Goal: Task Accomplishment & Management: Manage account settings

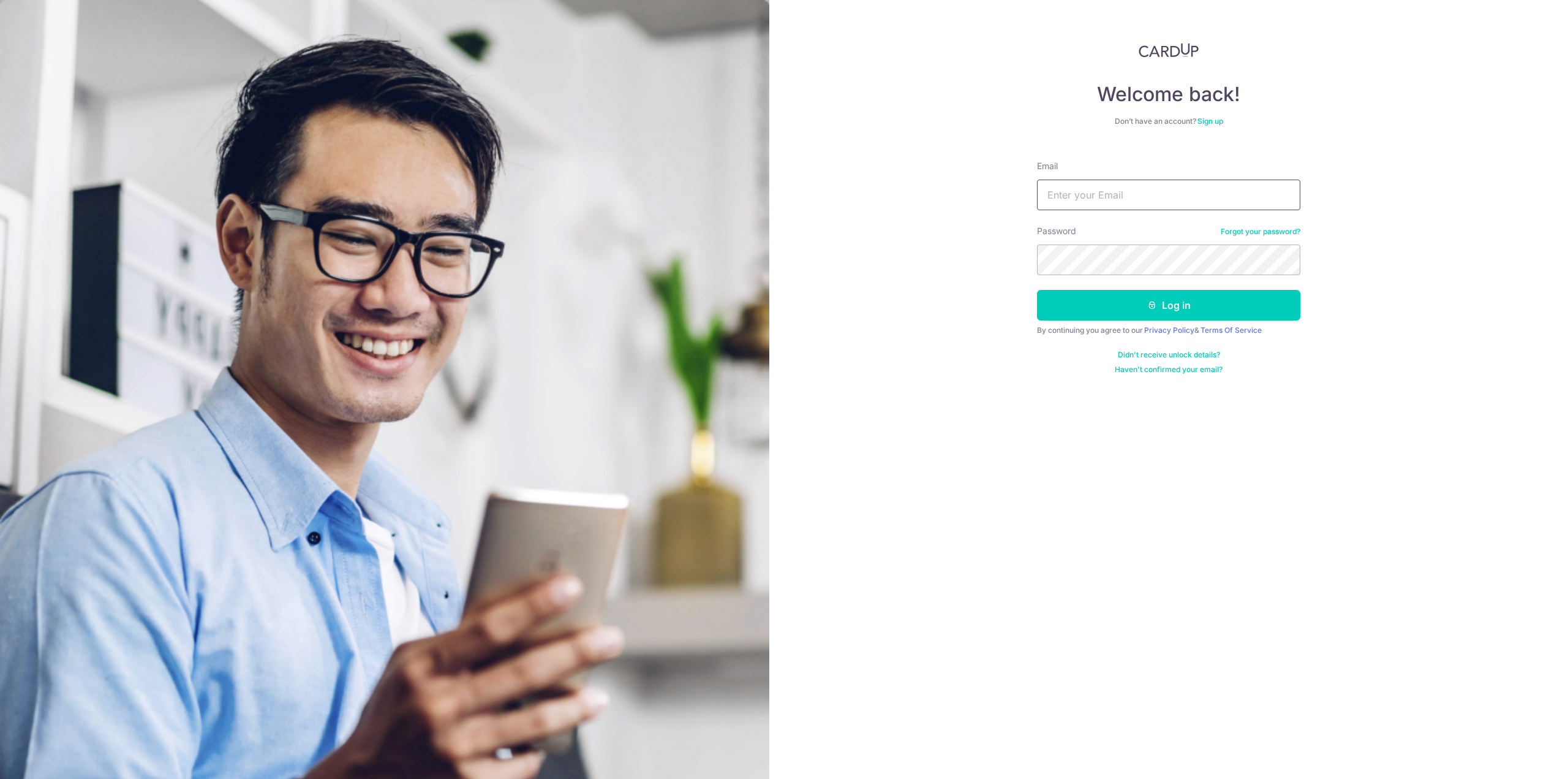
click at [1169, 206] on input "Email" at bounding box center [1169, 195] width 263 height 31
type input "derestine@gmail.com"
click at [1037, 289] on button "Log in" at bounding box center [1169, 304] width 263 height 31
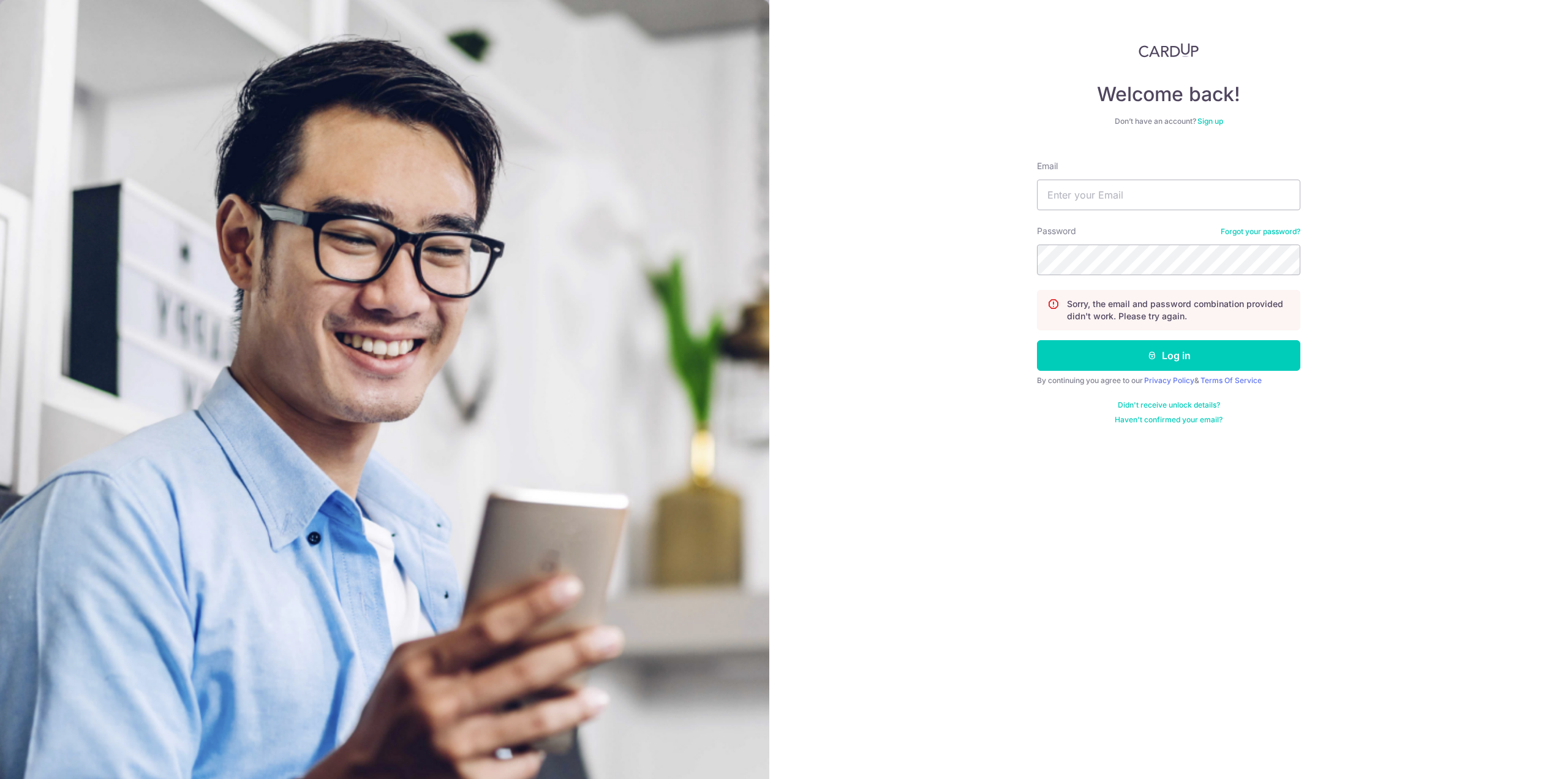
click at [1359, 257] on div "Welcome back! Don’t have an account? Sign up Email Password Forgot your passwor…" at bounding box center [1169, 389] width 799 height 779
click at [1267, 207] on input "Email" at bounding box center [1169, 195] width 263 height 31
click at [1396, 356] on div "Welcome back! Don’t have an account? Sign up Email Password Forgot your passwor…" at bounding box center [1169, 389] width 799 height 779
click at [1160, 192] on input "Email" at bounding box center [1169, 195] width 263 height 31
type input "[EMAIL_ADDRESS][DOMAIN_NAME]"
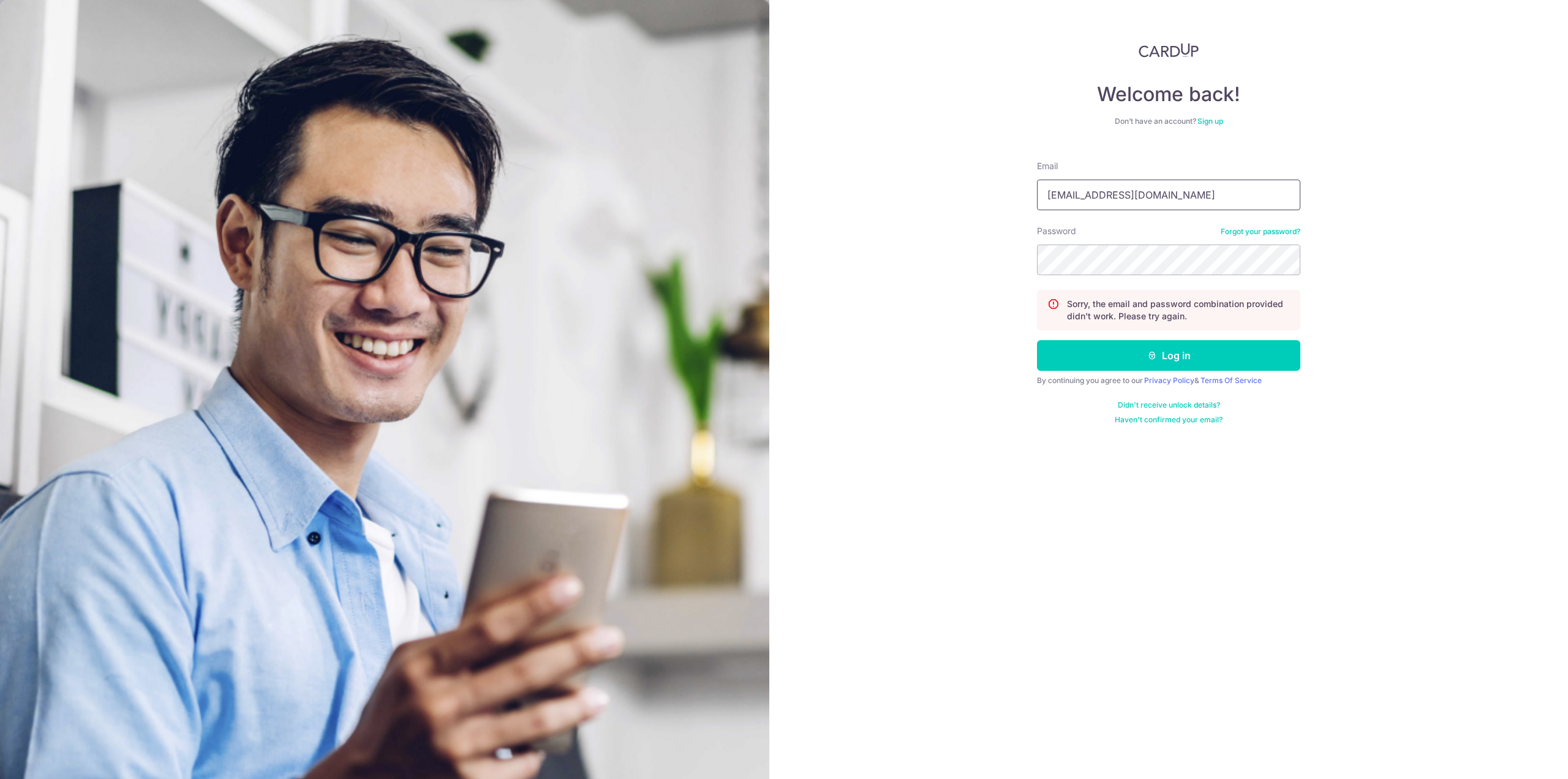
click at [1143, 204] on input "[EMAIL_ADDRESS][DOMAIN_NAME]" at bounding box center [1169, 195] width 263 height 31
click at [1148, 243] on div "Password Forgot your password?" at bounding box center [1169, 249] width 263 height 50
click at [1218, 351] on button "Log in" at bounding box center [1169, 355] width 263 height 31
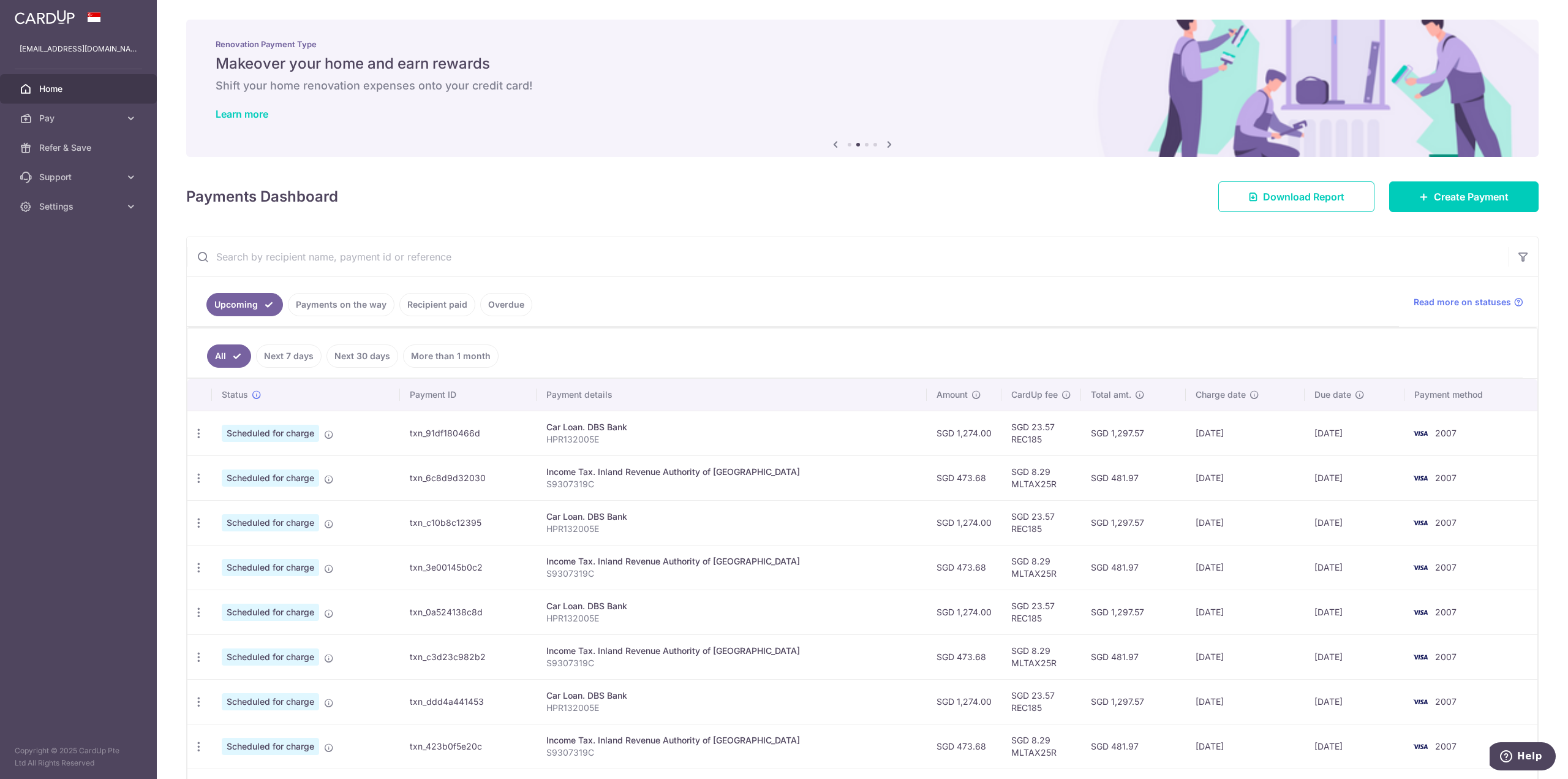
drag, startPoint x: 911, startPoint y: 430, endPoint x: 968, endPoint y: 427, distance: 57.1
click at [968, 427] on td "SGD 1,274.00" at bounding box center [964, 433] width 75 height 45
drag, startPoint x: 1002, startPoint y: 432, endPoint x: 985, endPoint y: 422, distance: 19.7
click at [1001, 422] on td "SGD 23.57 REC185" at bounding box center [1041, 433] width 80 height 45
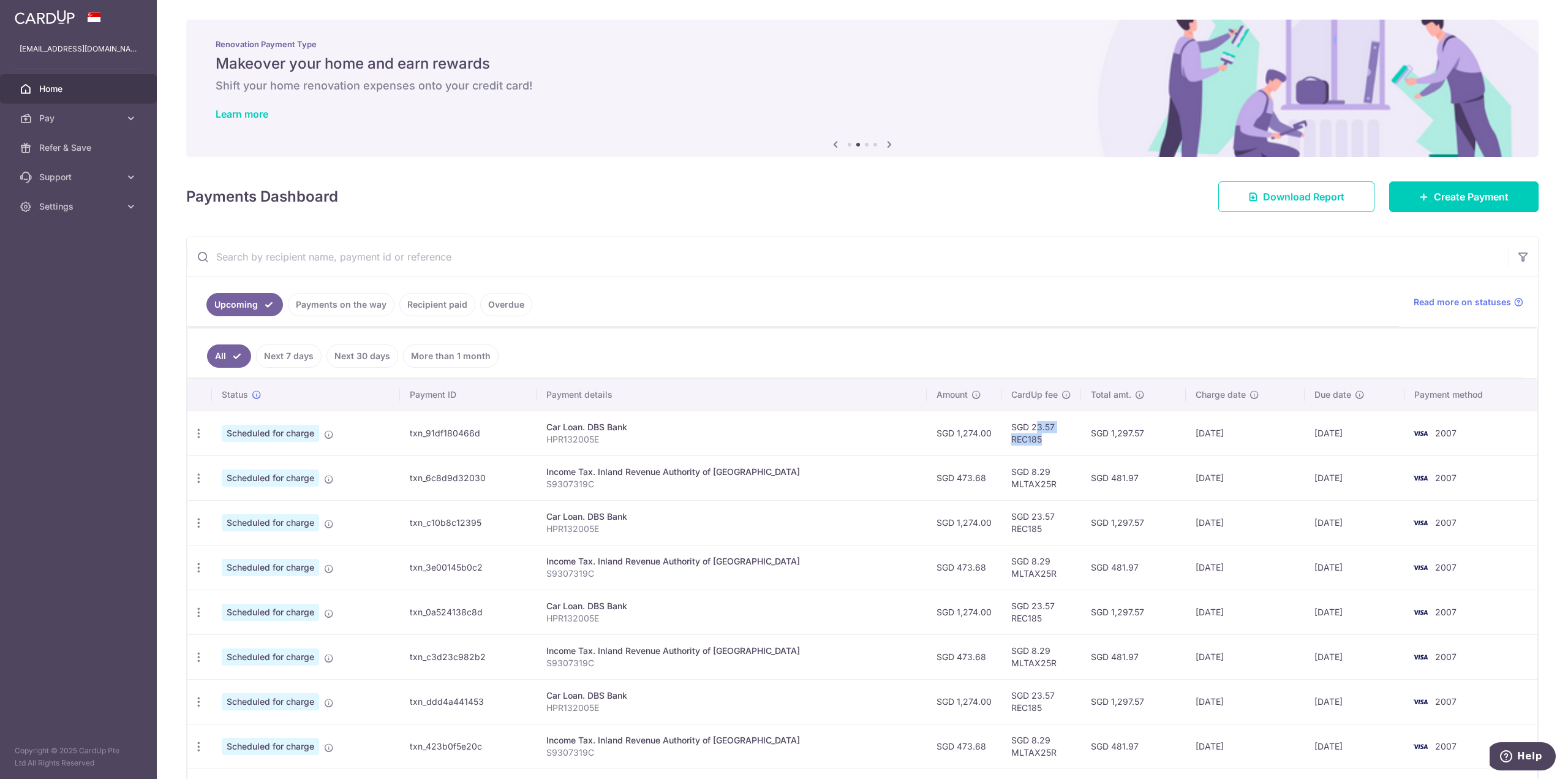
click at [1001, 422] on td "SGD 23.57 REC185" at bounding box center [1041, 433] width 80 height 45
drag, startPoint x: 985, startPoint y: 422, endPoint x: 1020, endPoint y: 432, distance: 36.4
click at [1020, 432] on td "SGD 23.57 REC185" at bounding box center [1041, 433] width 80 height 45
drag, startPoint x: 1057, startPoint y: 432, endPoint x: 1150, endPoint y: 428, distance: 93.1
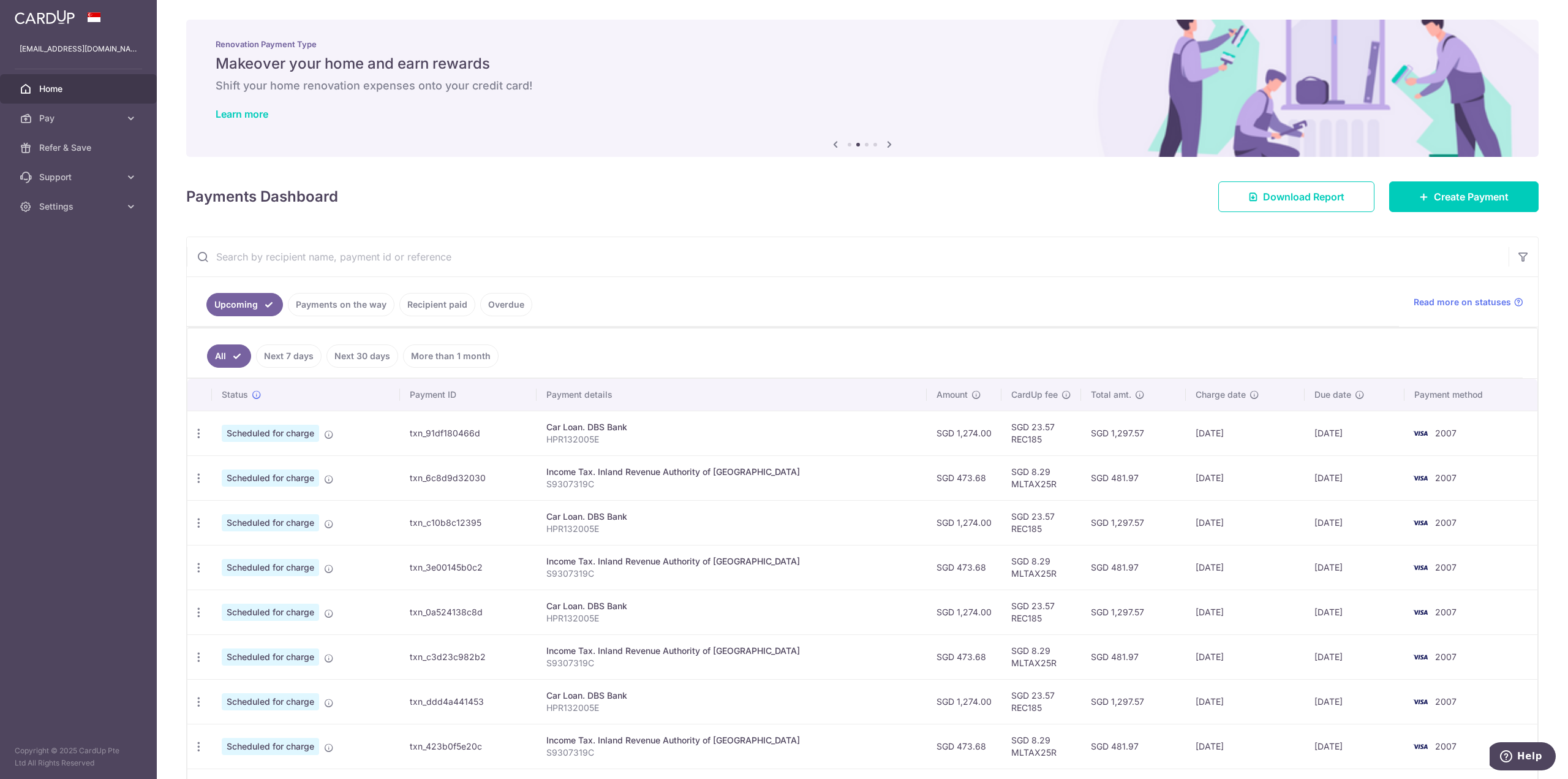
click at [1150, 428] on td "SGD 1,297.57" at bounding box center [1133, 433] width 104 height 45
click at [1449, 427] on td "2007" at bounding box center [1470, 433] width 132 height 45
drag, startPoint x: 1449, startPoint y: 427, endPoint x: 1437, endPoint y: 429, distance: 12.2
click at [1442, 427] on td "2007" at bounding box center [1470, 433] width 132 height 45
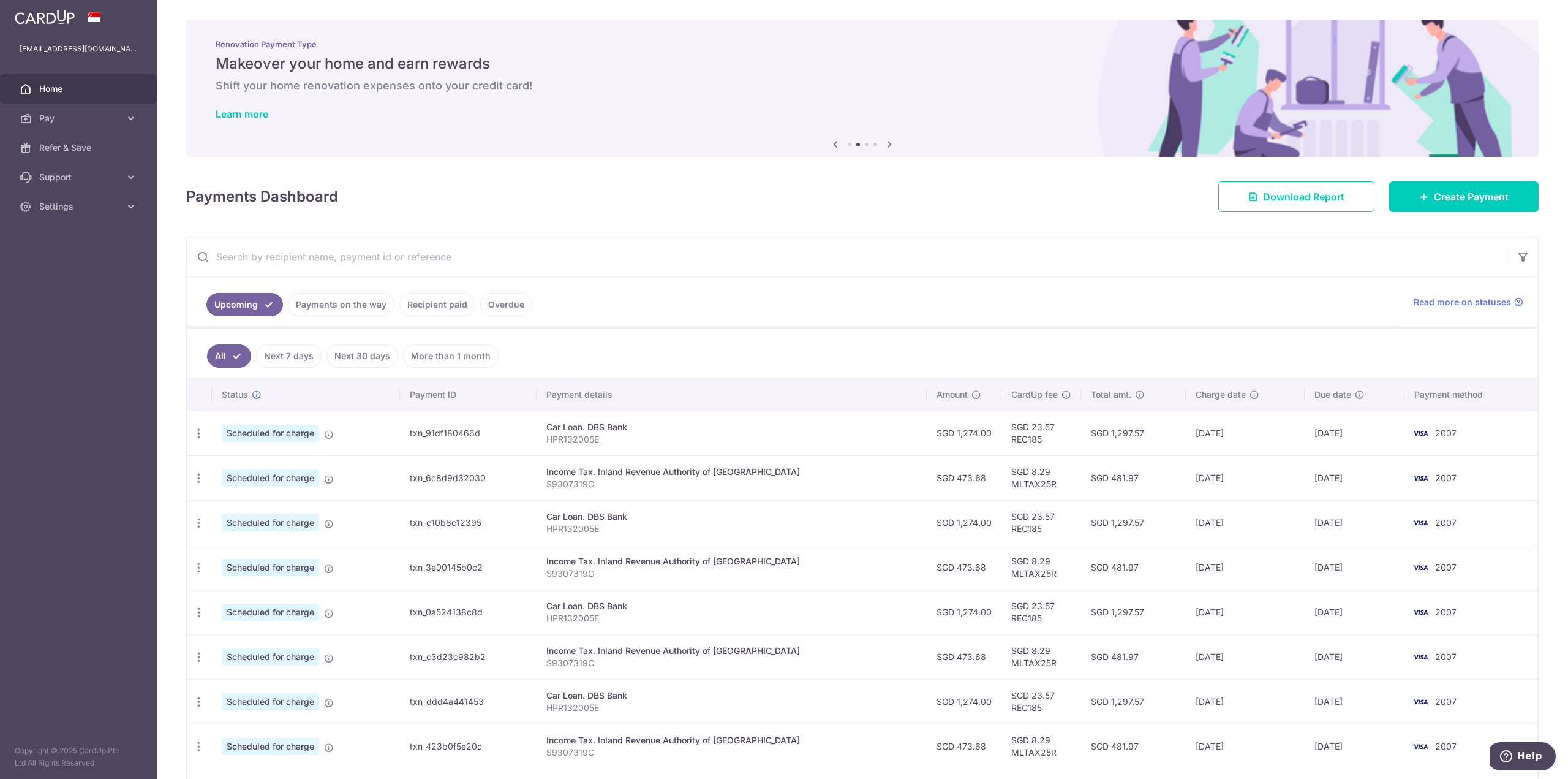
click at [1437, 429] on span "2007" at bounding box center [1445, 432] width 22 height 10
click at [1476, 433] on td "2007" at bounding box center [1470, 433] width 132 height 45
click at [373, 311] on link "Payments on the way" at bounding box center [340, 304] width 106 height 23
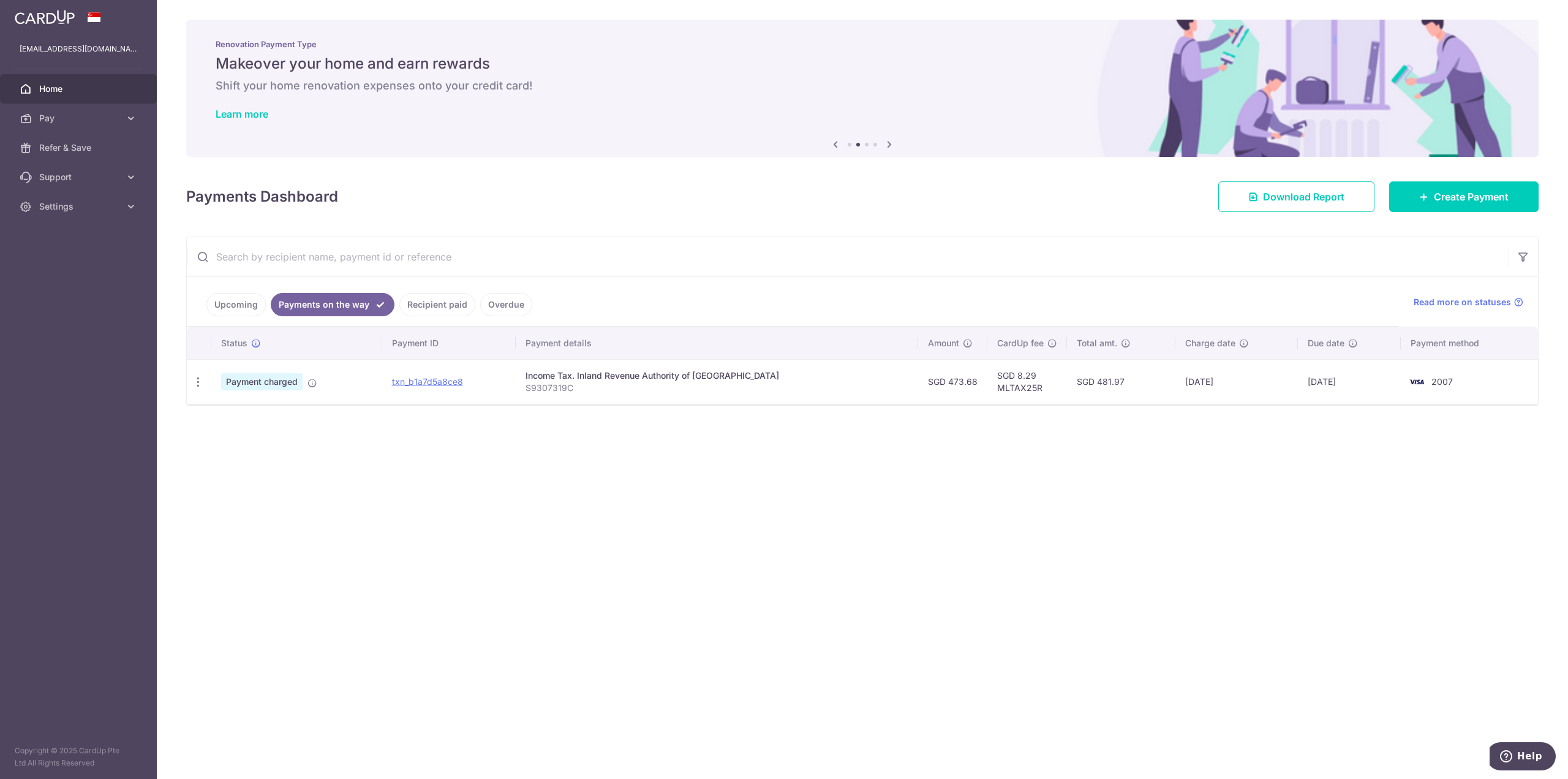
click at [427, 303] on link "Recipient paid" at bounding box center [437, 304] width 76 height 23
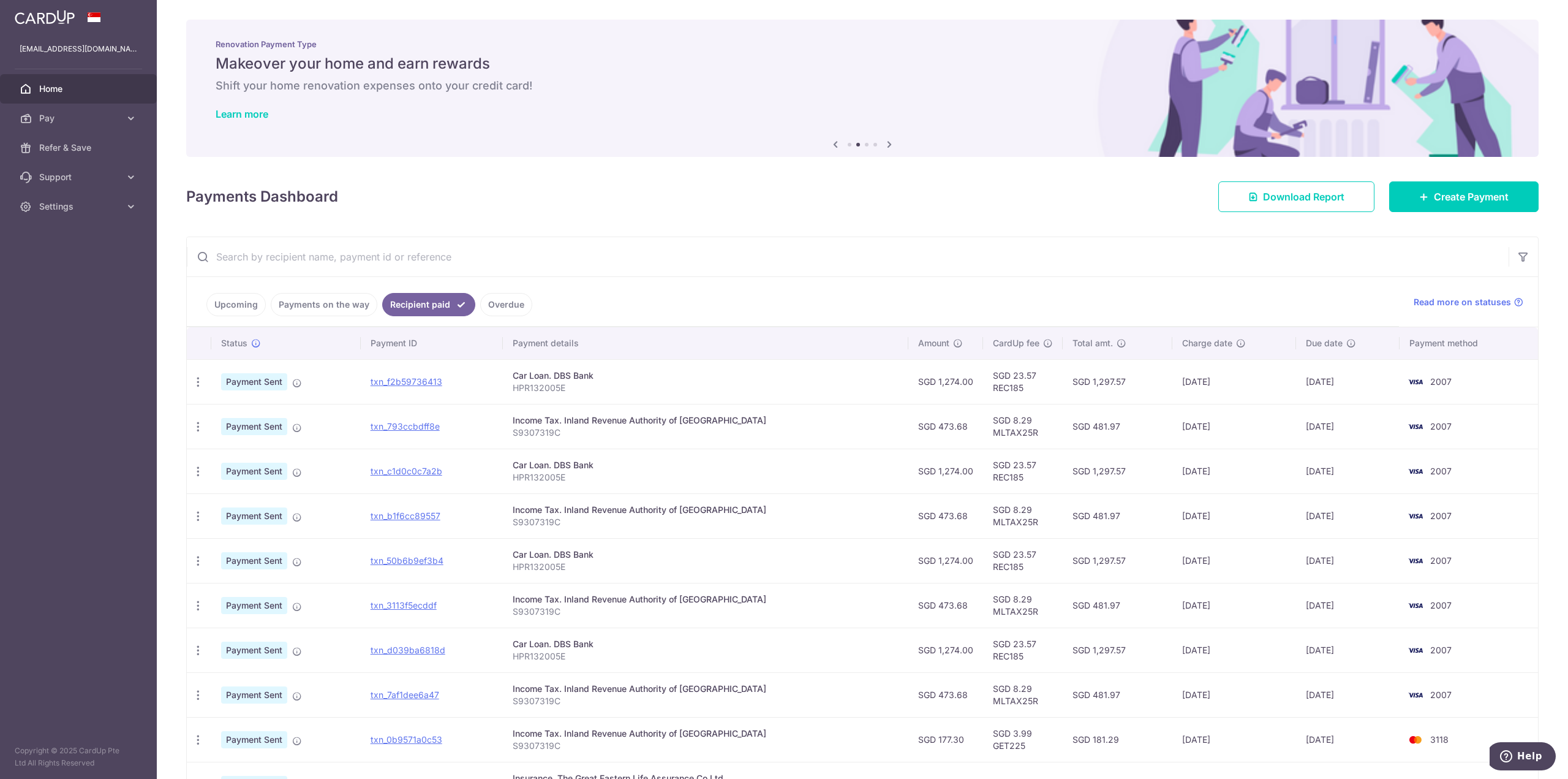
click at [522, 302] on link "Overdue" at bounding box center [505, 304] width 52 height 23
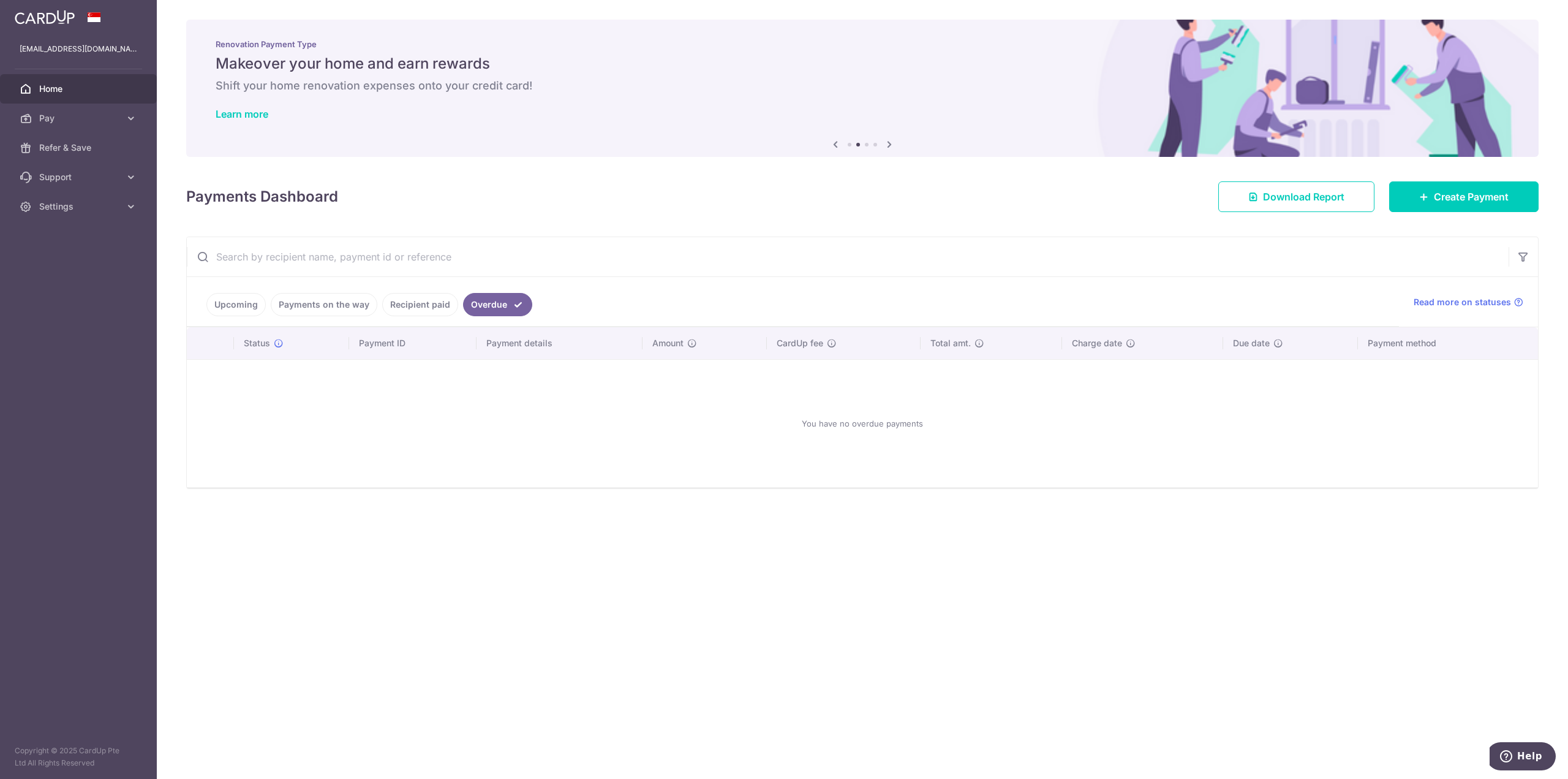
click at [378, 303] on li "Recipient paid" at bounding box center [418, 304] width 81 height 23
click at [322, 304] on link "Payments on the way" at bounding box center [323, 304] width 106 height 23
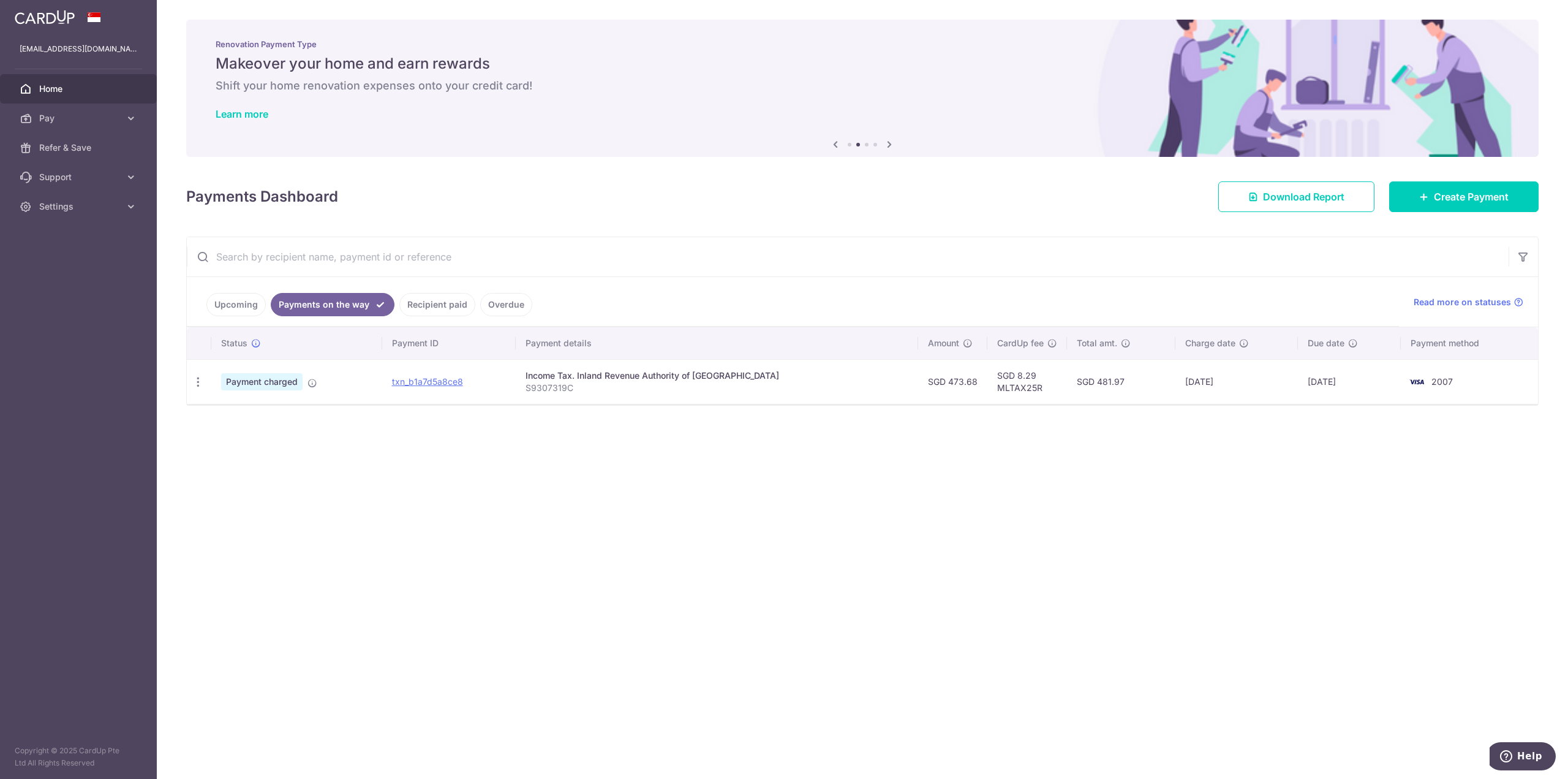
click at [246, 304] on link "Upcoming" at bounding box center [236, 304] width 59 height 23
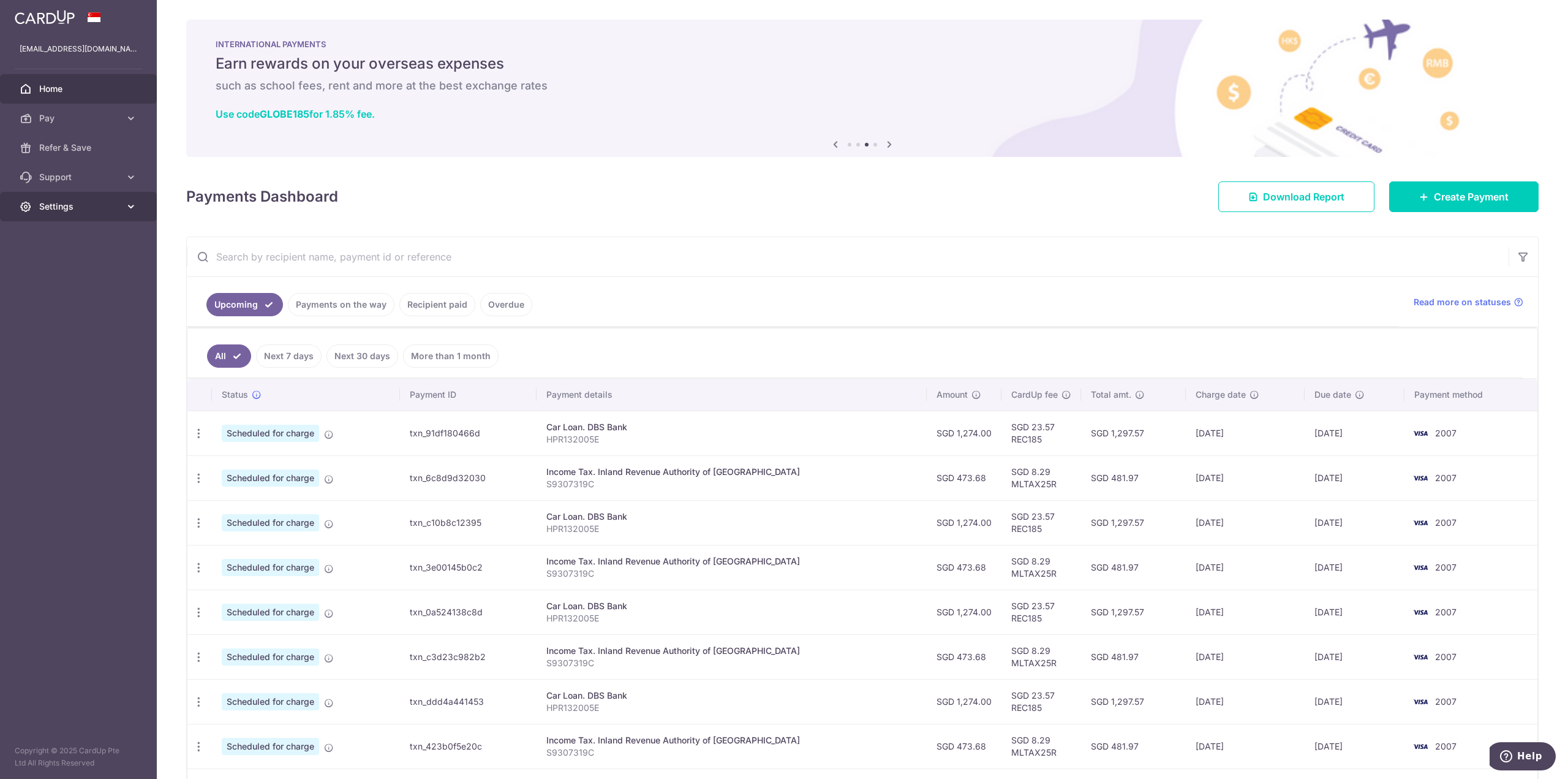
click at [107, 201] on span "Settings" at bounding box center [80, 206] width 81 height 12
click at [116, 235] on span "Account" at bounding box center [80, 235] width 81 height 12
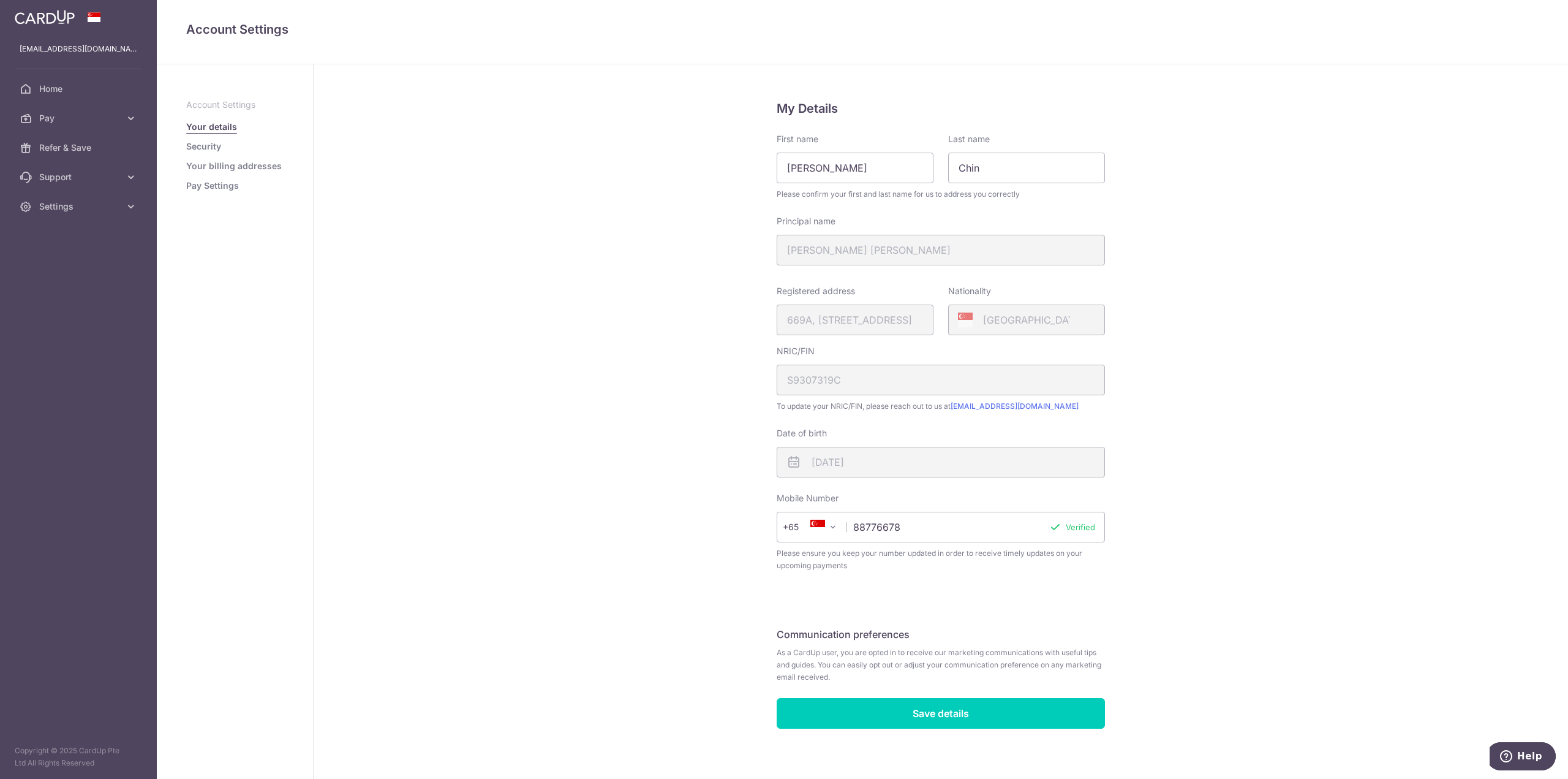
click at [845, 323] on div "Registered address 669A, JURONG WEST STREET 64, 11, 88, SINGAPORE, 641669" at bounding box center [855, 309] width 157 height 50
click at [845, 322] on div "Registered address 669A, JURONG WEST STREET 64, 11, 88, SINGAPORE, 641669" at bounding box center [855, 309] width 157 height 50
click at [90, 109] on link "Pay" at bounding box center [78, 117] width 157 height 29
click at [108, 196] on link "Cards" at bounding box center [78, 206] width 157 height 29
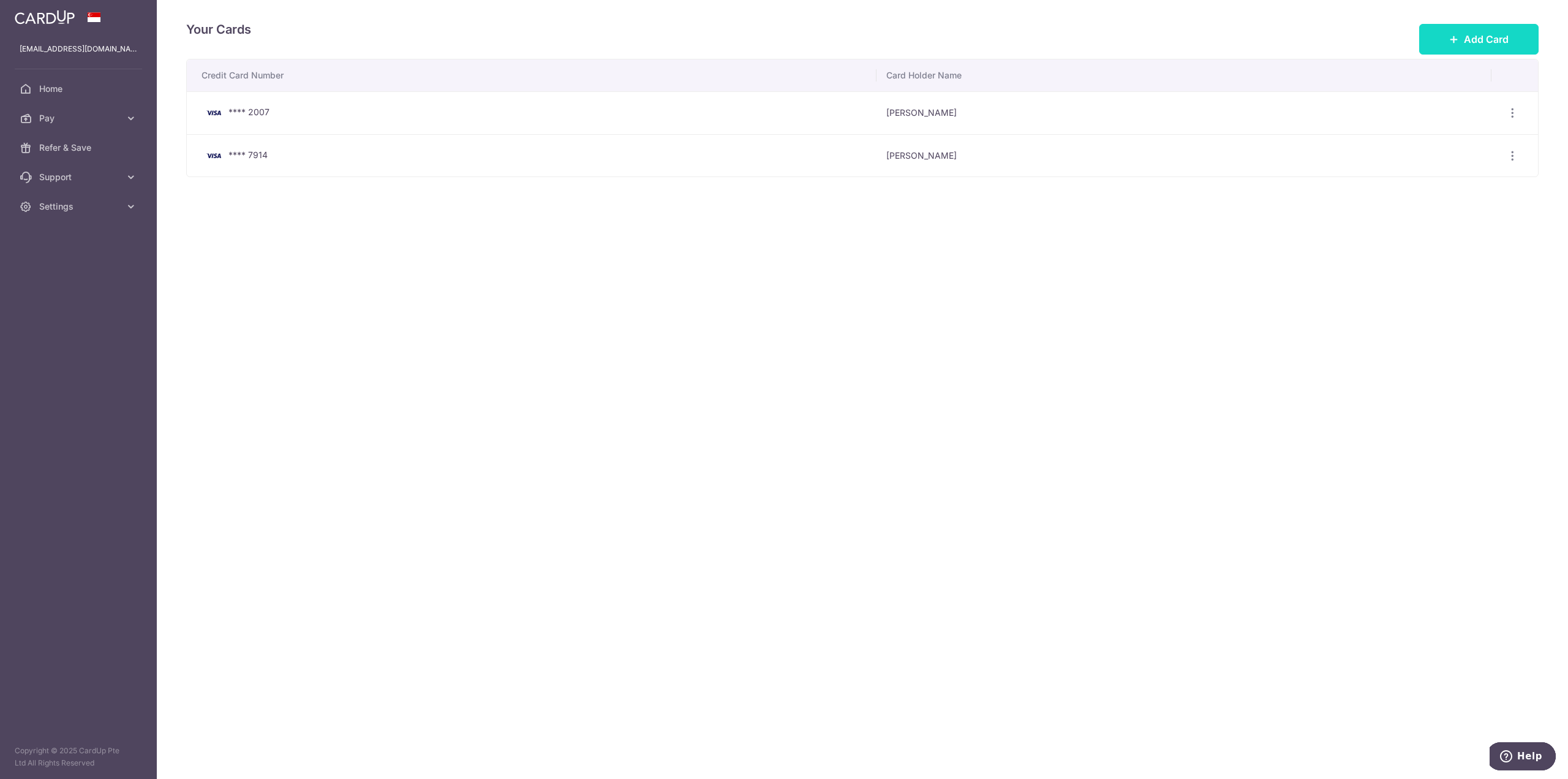
click at [1504, 32] on span "Add Card" at bounding box center [1486, 39] width 45 height 15
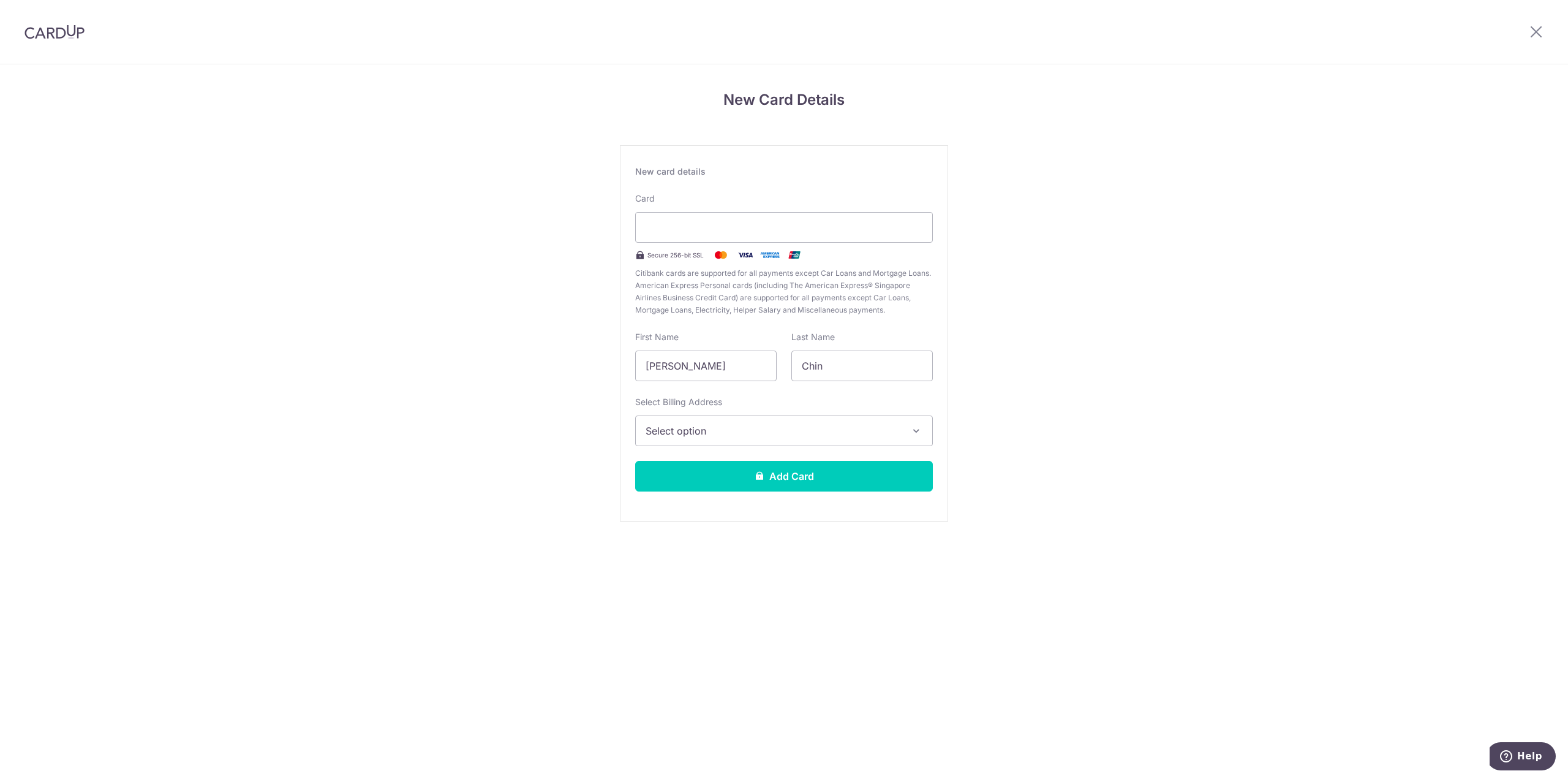
click at [814, 449] on div "New card details Card Secure 256-bit SSL Citibank cards are supported for all p…" at bounding box center [784, 334] width 328 height 376
drag, startPoint x: 814, startPoint y: 437, endPoint x: 797, endPoint y: 445, distance: 18.8
click at [814, 436] on span "Select option" at bounding box center [772, 430] width 255 height 15
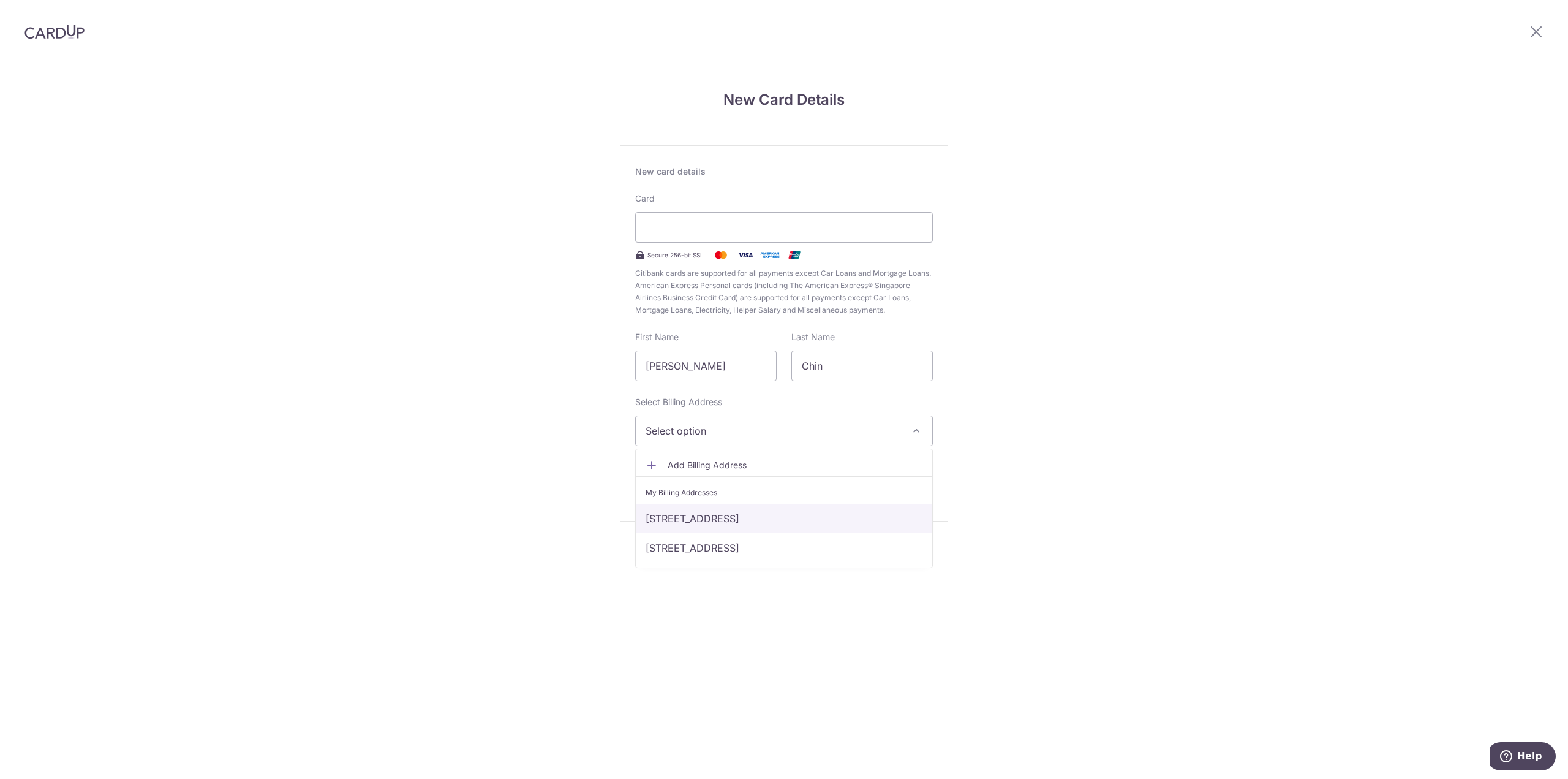
click at [768, 517] on link "[STREET_ADDRESS]" at bounding box center [784, 518] width 297 height 29
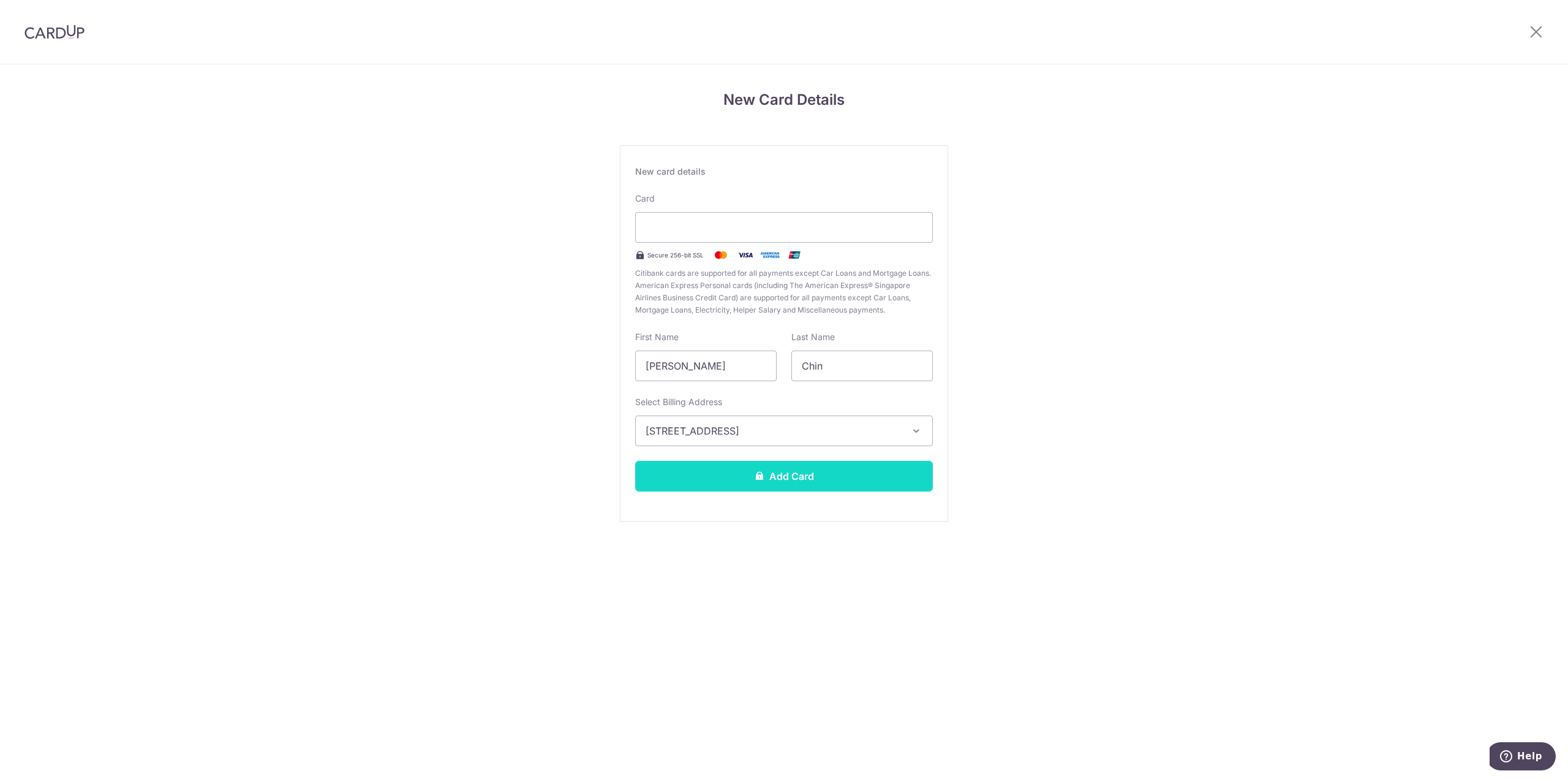
click at [776, 490] on button "Add Card" at bounding box center [784, 475] width 298 height 31
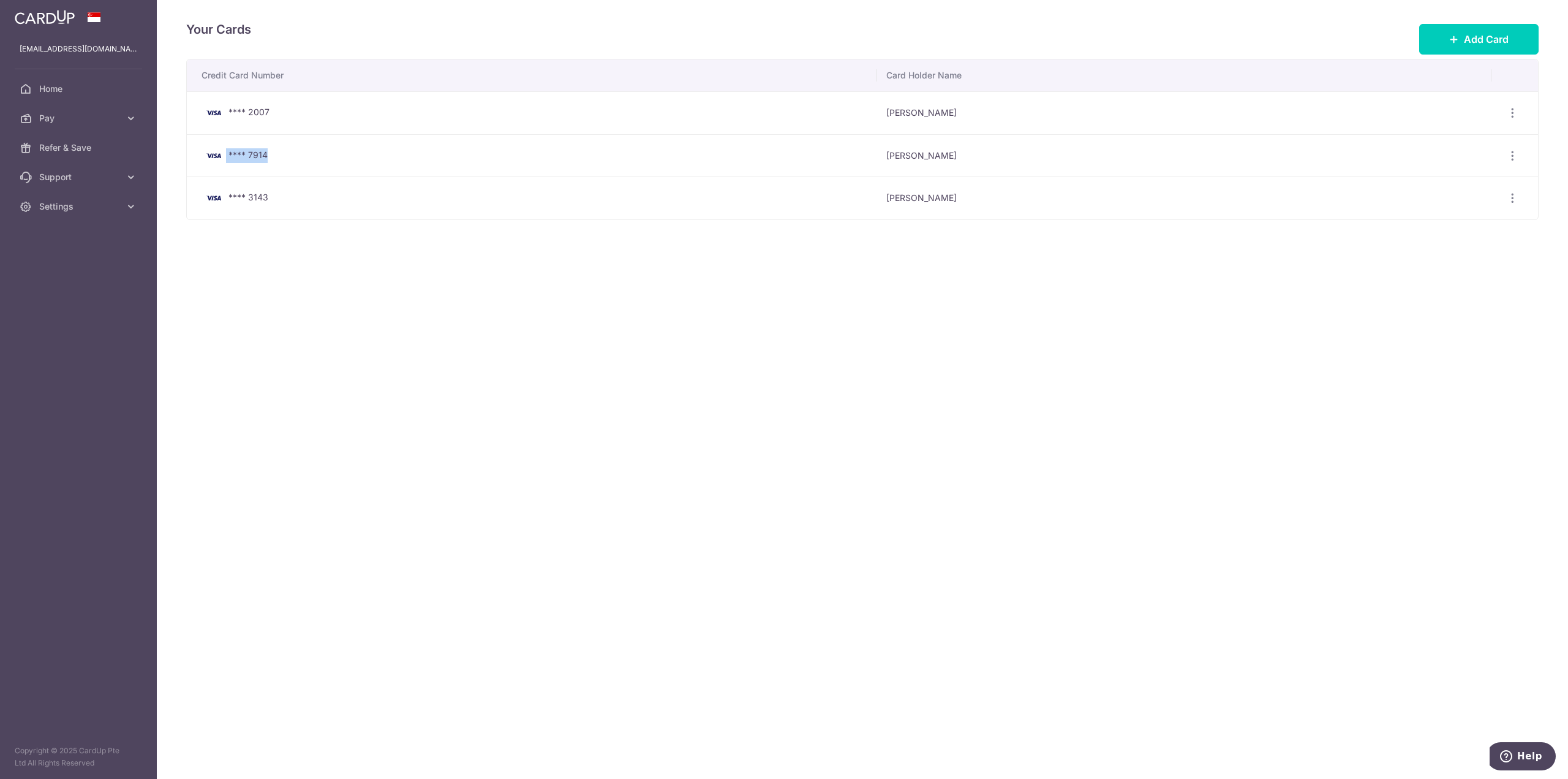
drag, startPoint x: 269, startPoint y: 151, endPoint x: 230, endPoint y: 158, distance: 39.6
click at [226, 158] on div "**** 7914" at bounding box center [534, 156] width 665 height 15
click at [237, 156] on span "**** 7914" at bounding box center [248, 154] width 39 height 10
click at [1515, 148] on div "View/Edit [GEOGRAPHIC_DATA]" at bounding box center [1513, 156] width 23 height 23
click at [1514, 159] on icon "button" at bounding box center [1513, 156] width 13 height 13
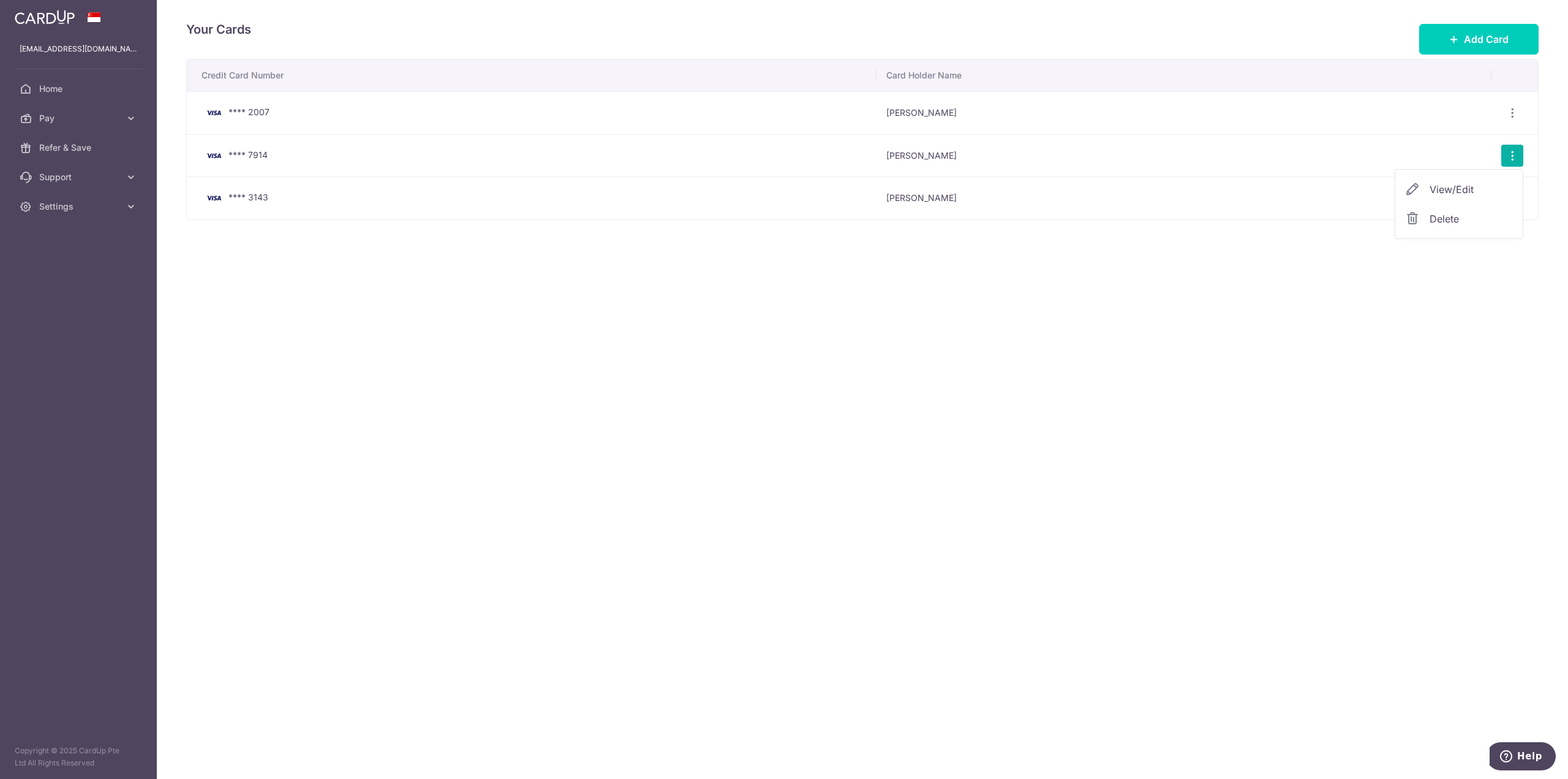
click at [1474, 213] on span "Delete" at bounding box center [1471, 219] width 84 height 15
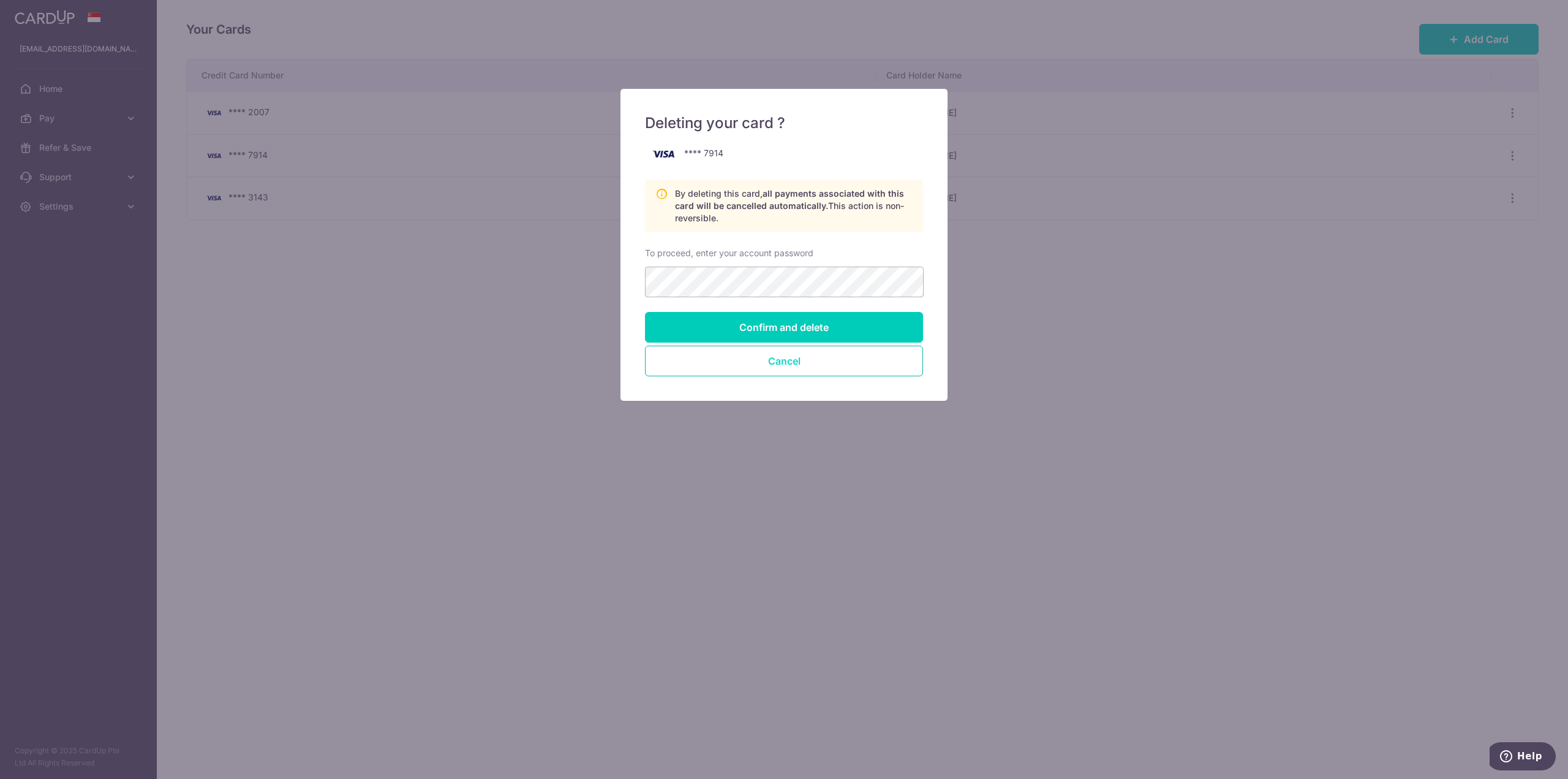
click at [856, 360] on button "Cancel" at bounding box center [784, 361] width 278 height 31
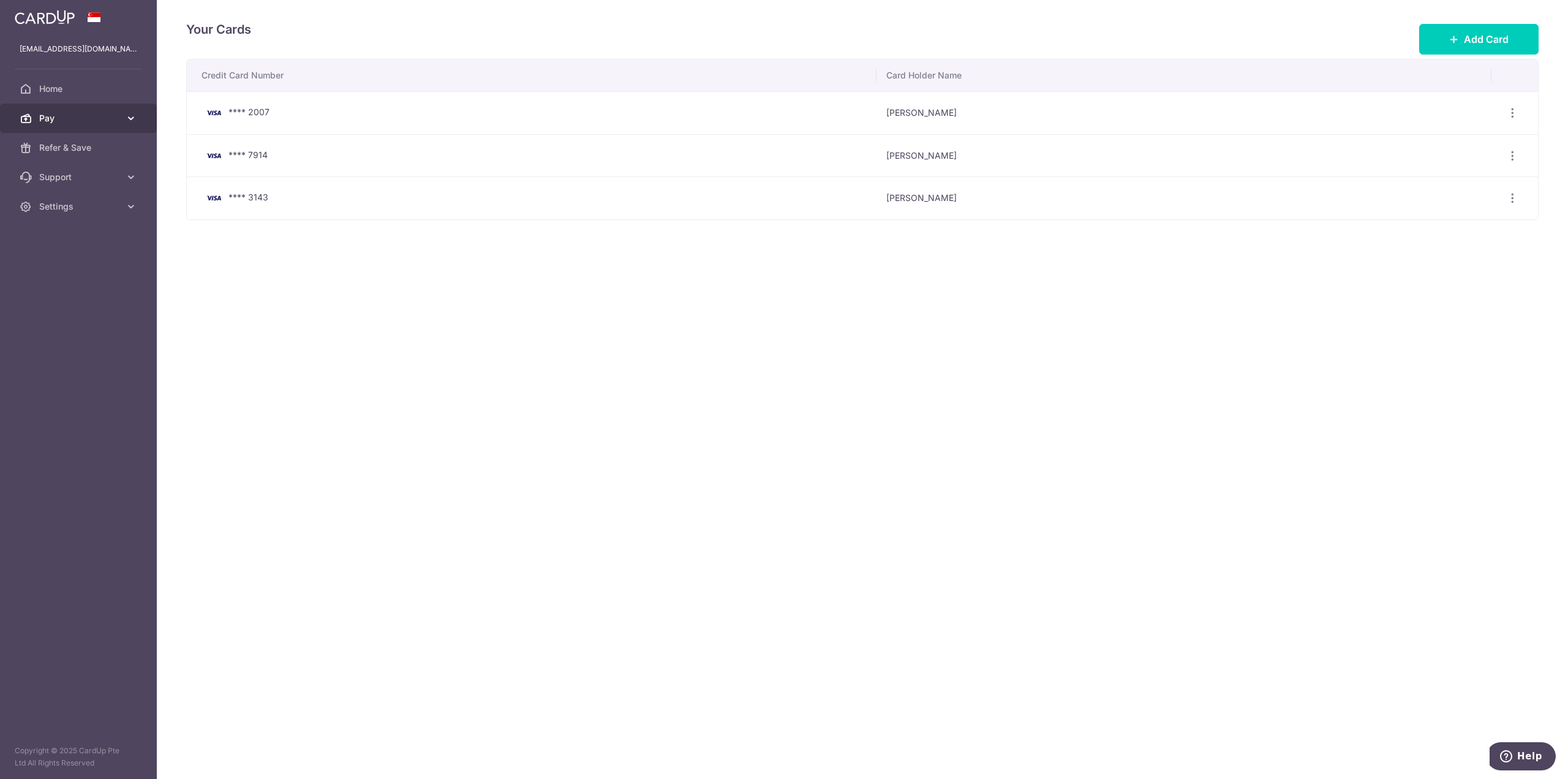
click at [116, 118] on span "Pay" at bounding box center [80, 117] width 81 height 12
click at [118, 90] on span "Home" at bounding box center [80, 88] width 81 height 12
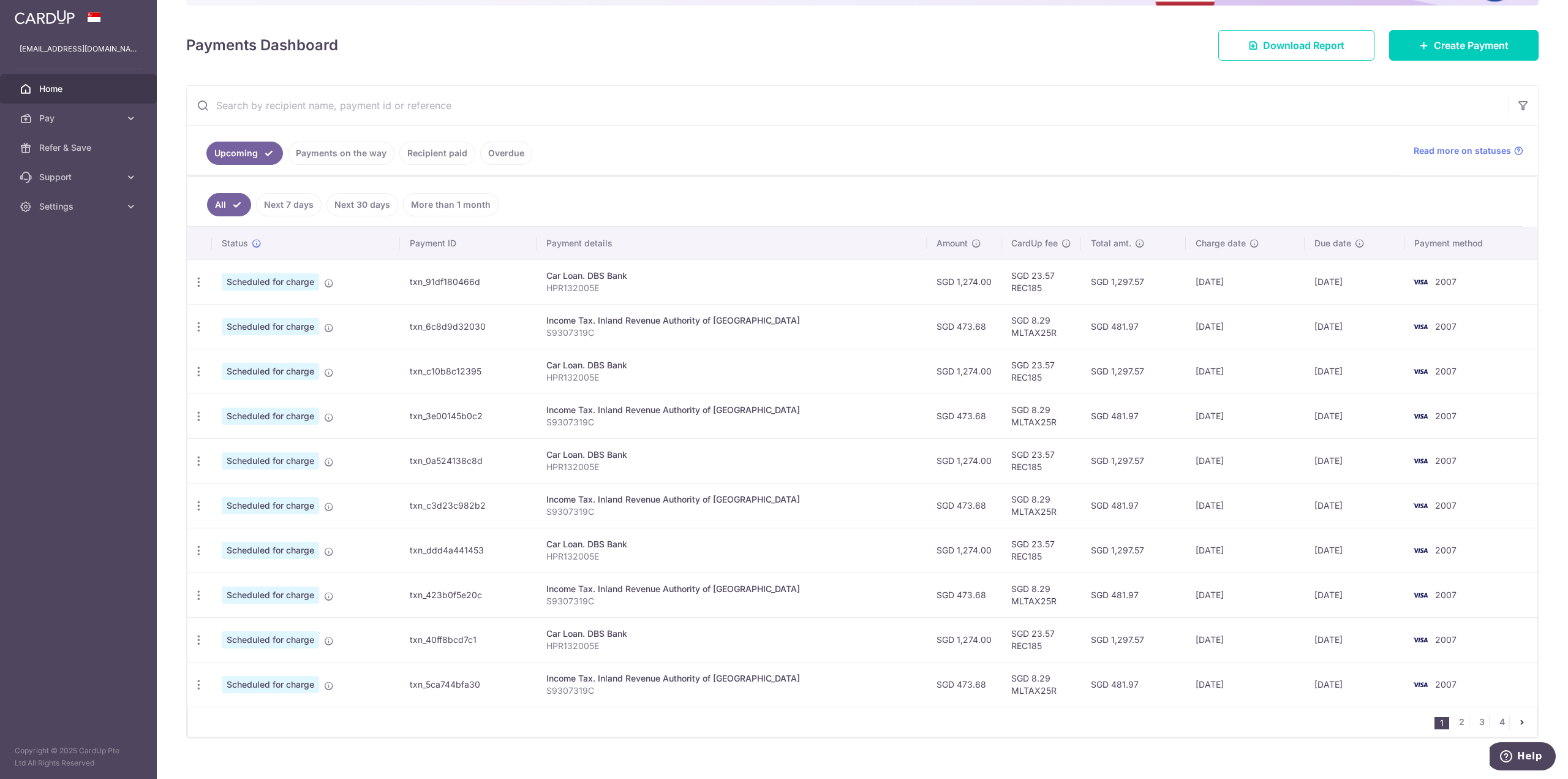
scroll to position [163, 0]
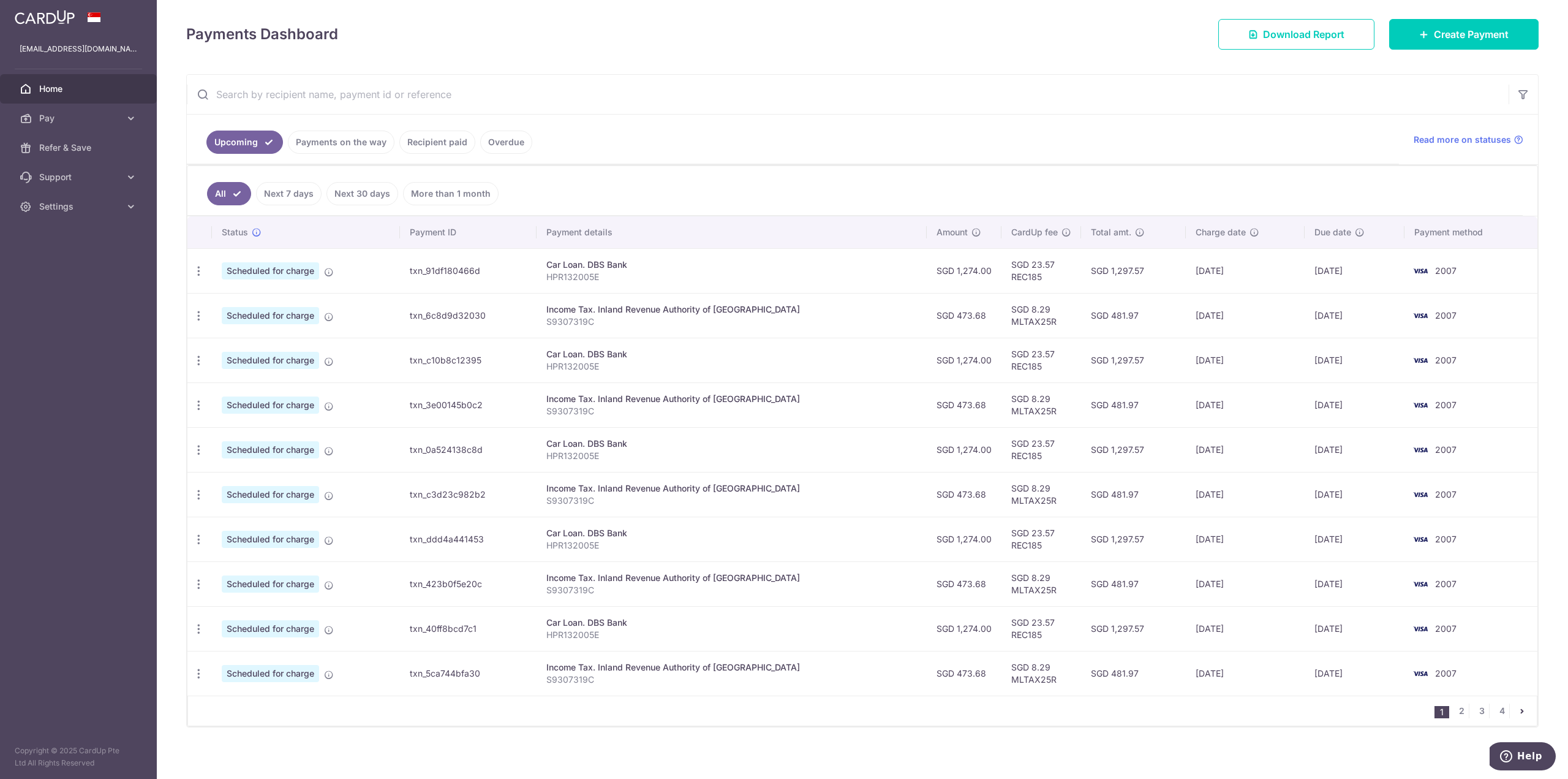
drag, startPoint x: 552, startPoint y: 346, endPoint x: 652, endPoint y: 346, distance: 100.0
click at [652, 346] on tr "Update payment Cancel payment Upload doc Scheduled for charge txn_c10b8c12395 C…" at bounding box center [862, 360] width 1350 height 45
click at [651, 348] on div "Car Loan. DBS Bank" at bounding box center [732, 353] width 370 height 12
drag, startPoint x: 711, startPoint y: 304, endPoint x: 548, endPoint y: 304, distance: 163.0
click at [548, 304] on tr "Update payment Cancel payment Scheduled for charge txn_6c8d9d32030 Income Tax. …" at bounding box center [862, 316] width 1350 height 45
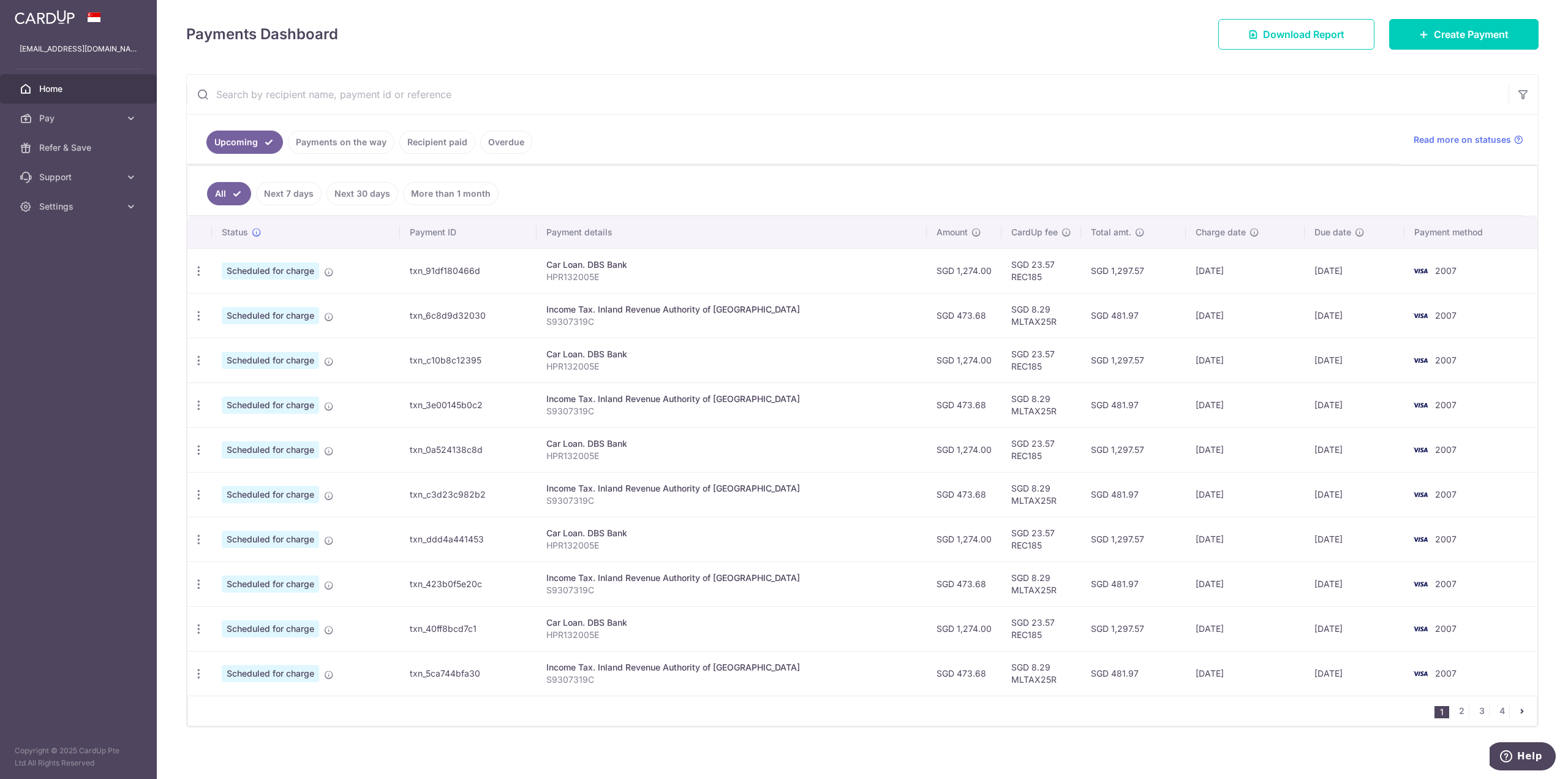
drag, startPoint x: 567, startPoint y: 304, endPoint x: 560, endPoint y: 302, distance: 7.3
click at [566, 304] on div "Income Tax. Inland Revenue Authority of Singapore" at bounding box center [732, 309] width 370 height 12
drag, startPoint x: 85, startPoint y: 127, endPoint x: 90, endPoint y: 134, distance: 8.6
click at [85, 128] on link "Pay" at bounding box center [78, 117] width 157 height 29
click at [112, 255] on span "Refer & Save" at bounding box center [80, 251] width 81 height 12
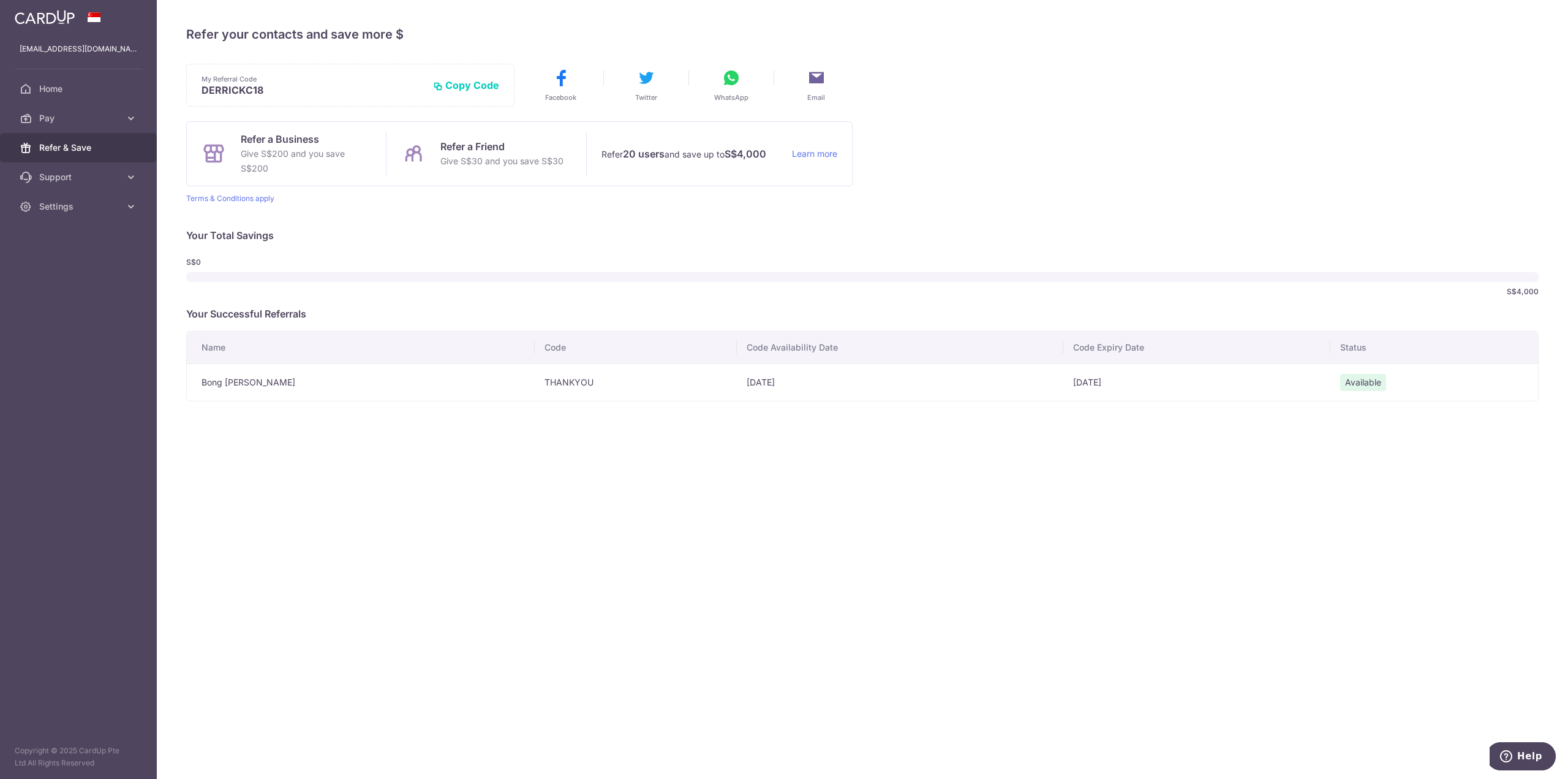
click at [257, 90] on p "DERRICKC18" at bounding box center [312, 89] width 222 height 12
click at [484, 307] on p "Your Successful Referrals" at bounding box center [862, 314] width 1352 height 15
click at [114, 217] on link "Settings" at bounding box center [78, 206] width 157 height 29
click at [117, 247] on link "Account" at bounding box center [78, 235] width 157 height 29
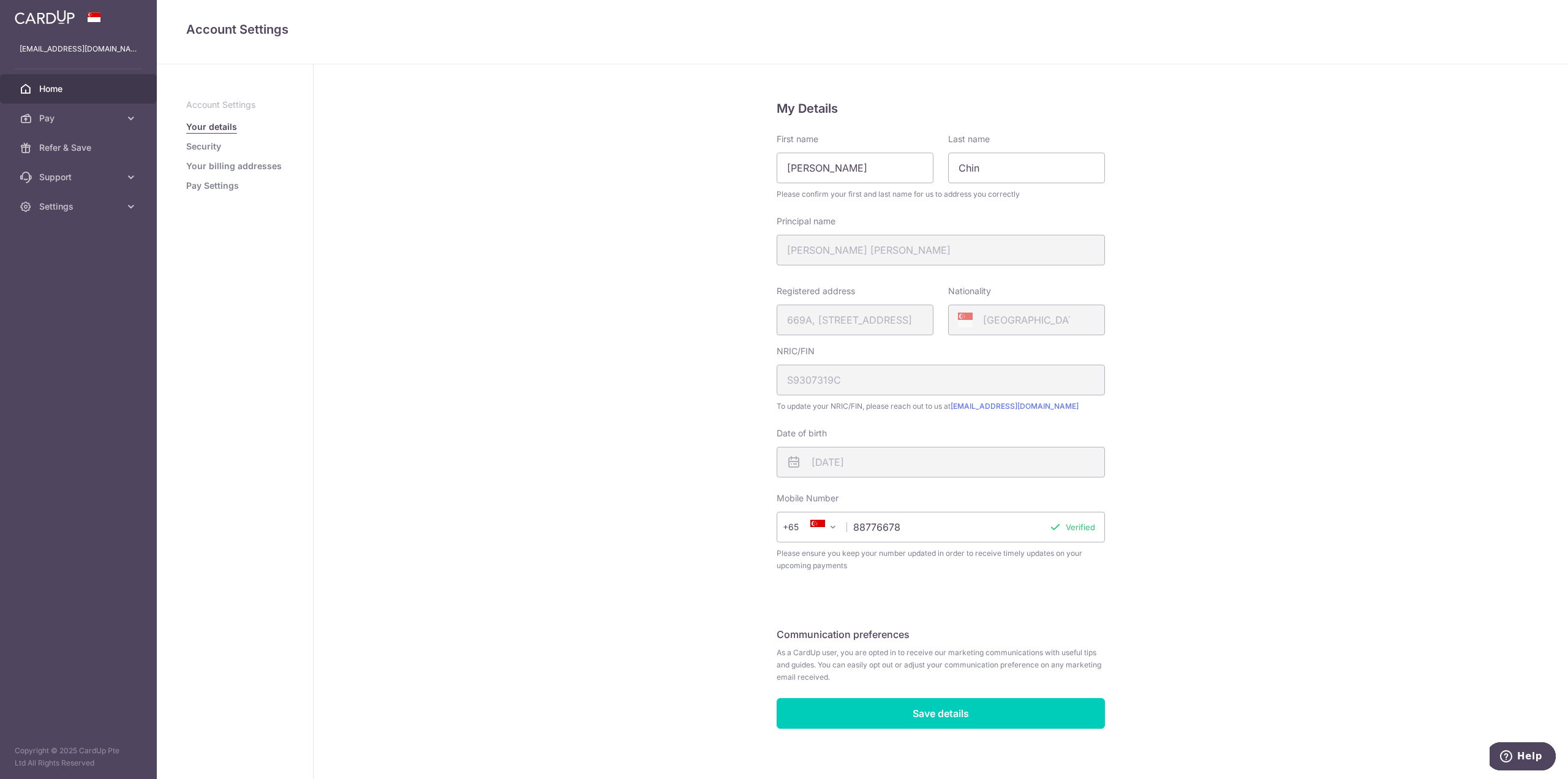
click at [87, 87] on span "Home" at bounding box center [80, 88] width 81 height 12
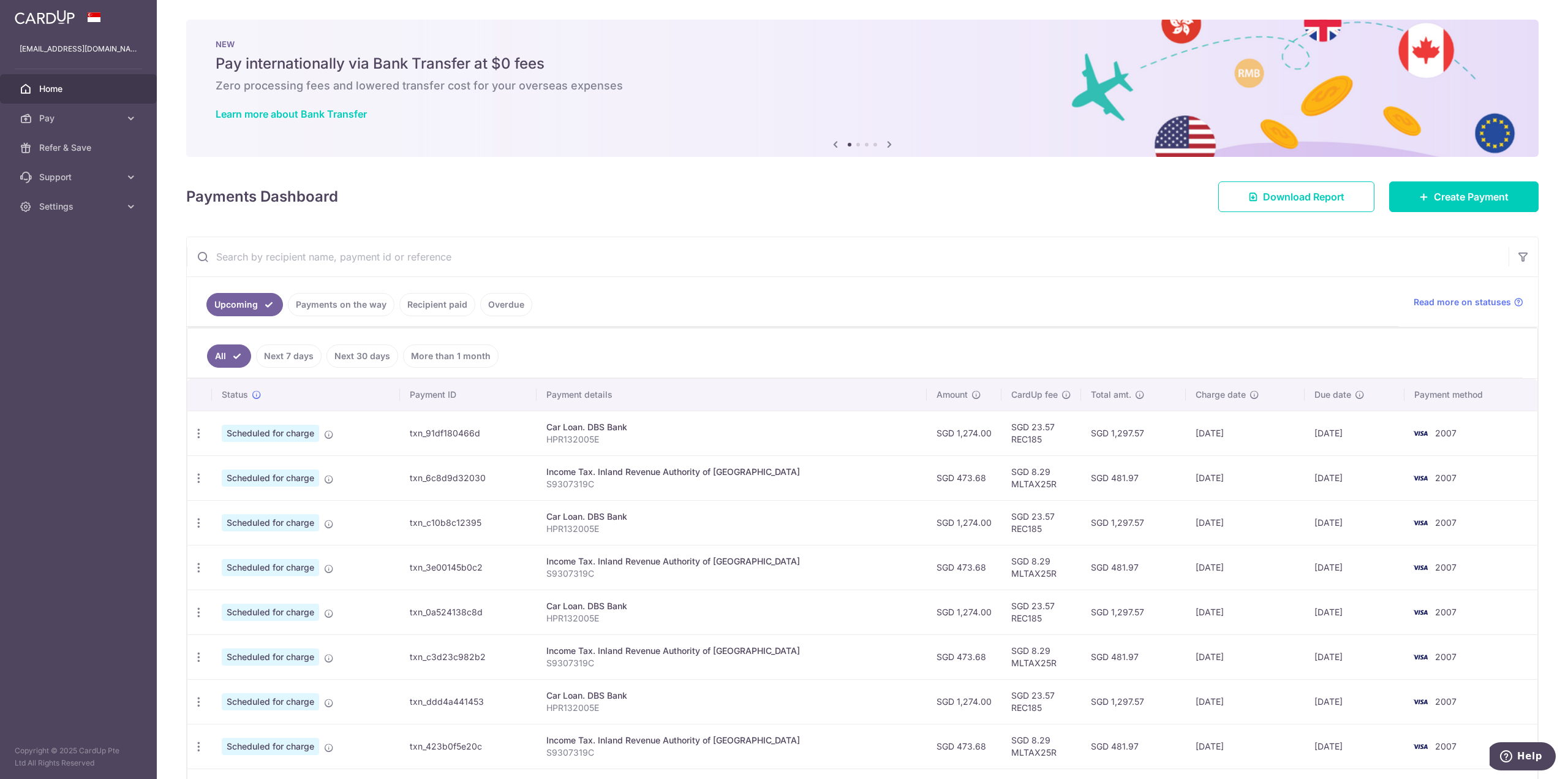
drag, startPoint x: 336, startPoint y: 86, endPoint x: 622, endPoint y: 86, distance: 286.0
click at [622, 86] on h6 "Zero processing fees and lowered transfer cost for your overseas expenses" at bounding box center [862, 86] width 1294 height 15
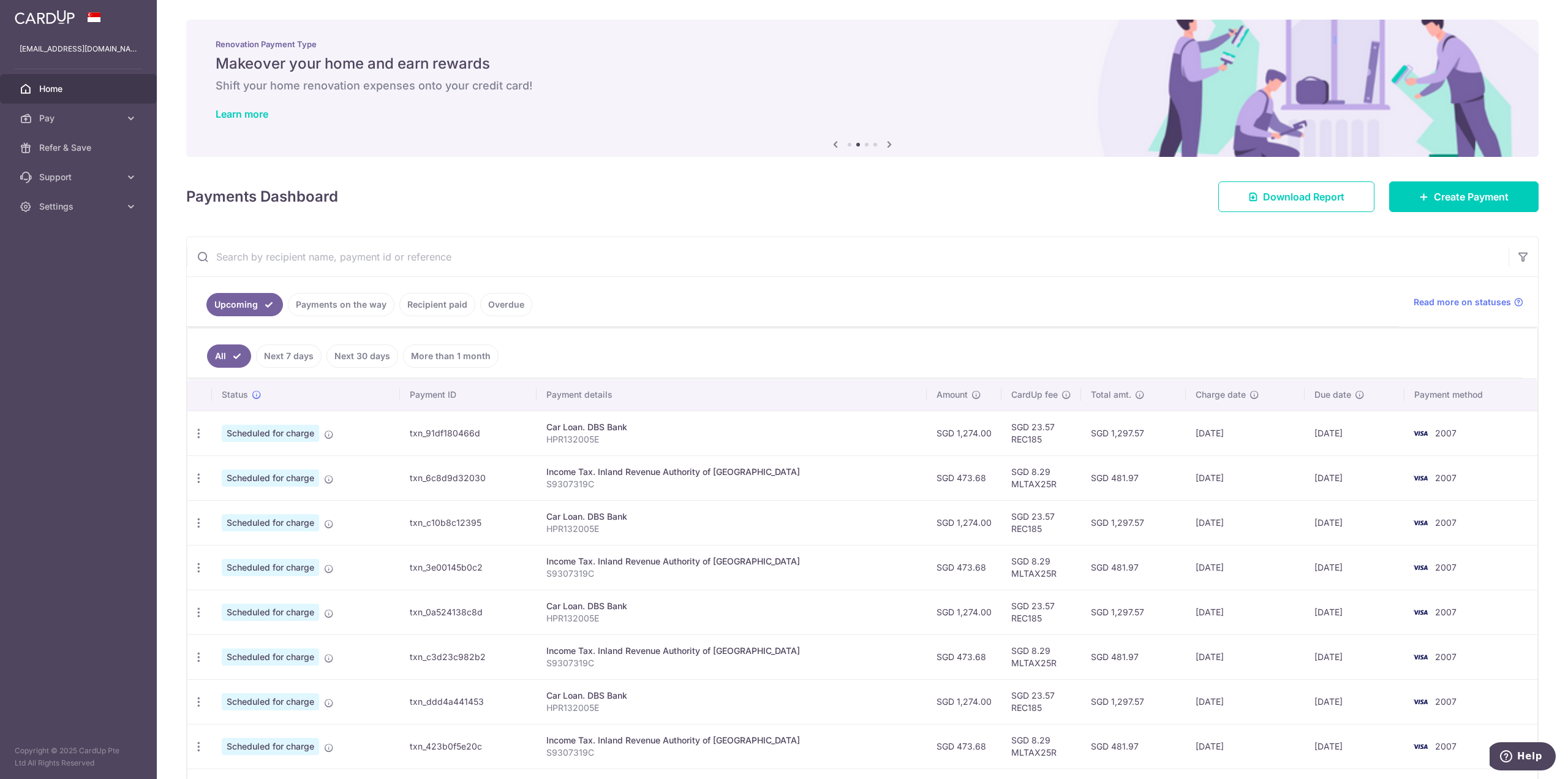
click at [617, 86] on h6 "Shift your home renovation expenses onto your credit card!" at bounding box center [862, 86] width 1294 height 15
drag, startPoint x: 206, startPoint y: 86, endPoint x: 523, endPoint y: 84, distance: 317.0
click at [519, 84] on div "Renovation Payment Type Makeover your home and earn rewards Shift your home ren…" at bounding box center [862, 81] width 1352 height 122
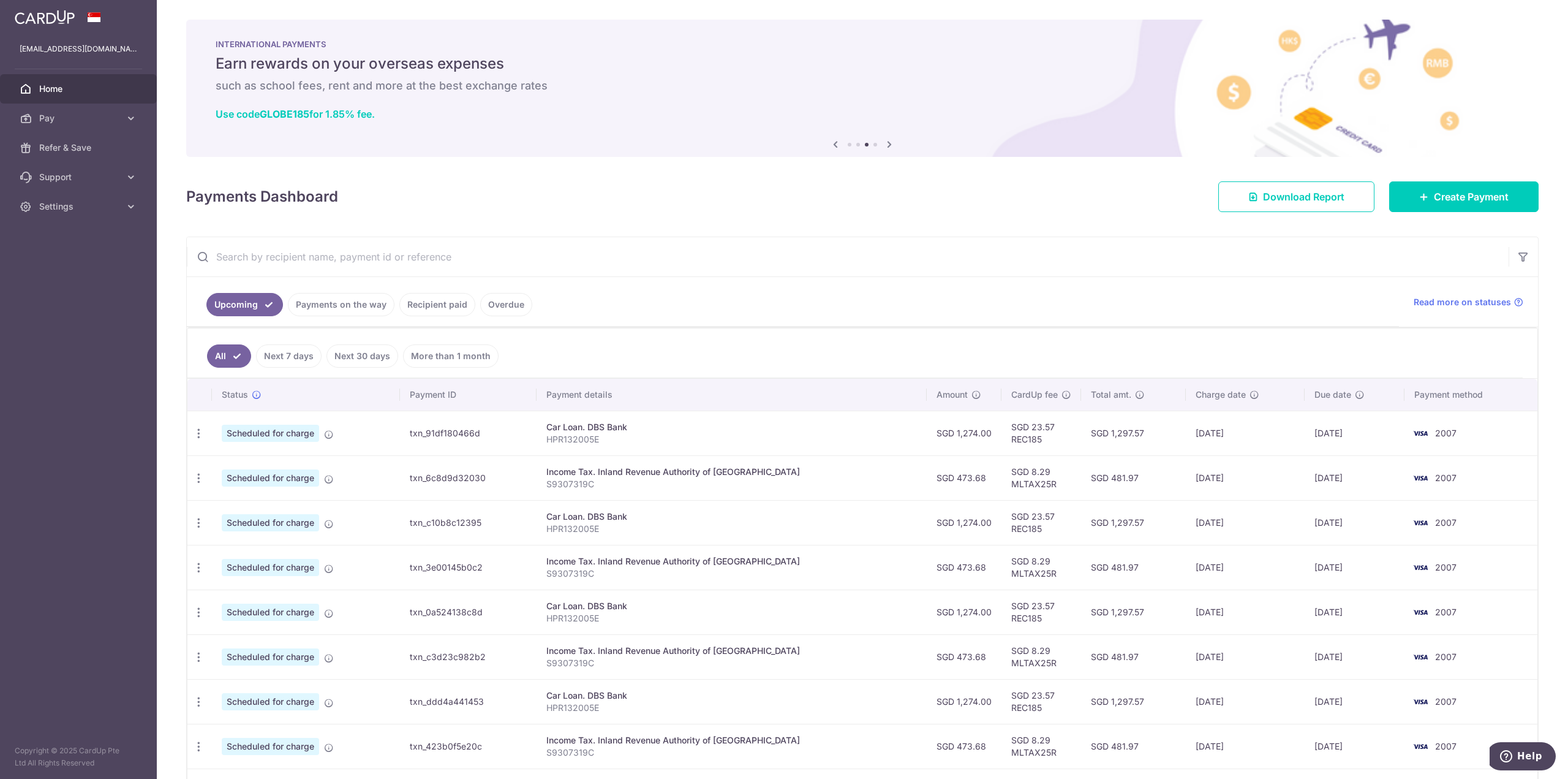
drag, startPoint x: 535, startPoint y: 85, endPoint x: 489, endPoint y: 94, distance: 46.9
click at [533, 85] on h6 "such as school fees, rent and more at the best exchange rates" at bounding box center [862, 86] width 1294 height 15
click at [450, 138] on div "INTERNATIONAL PAYMENTS Earn rewards on your overseas expenses such as school fe…" at bounding box center [862, 81] width 1352 height 122
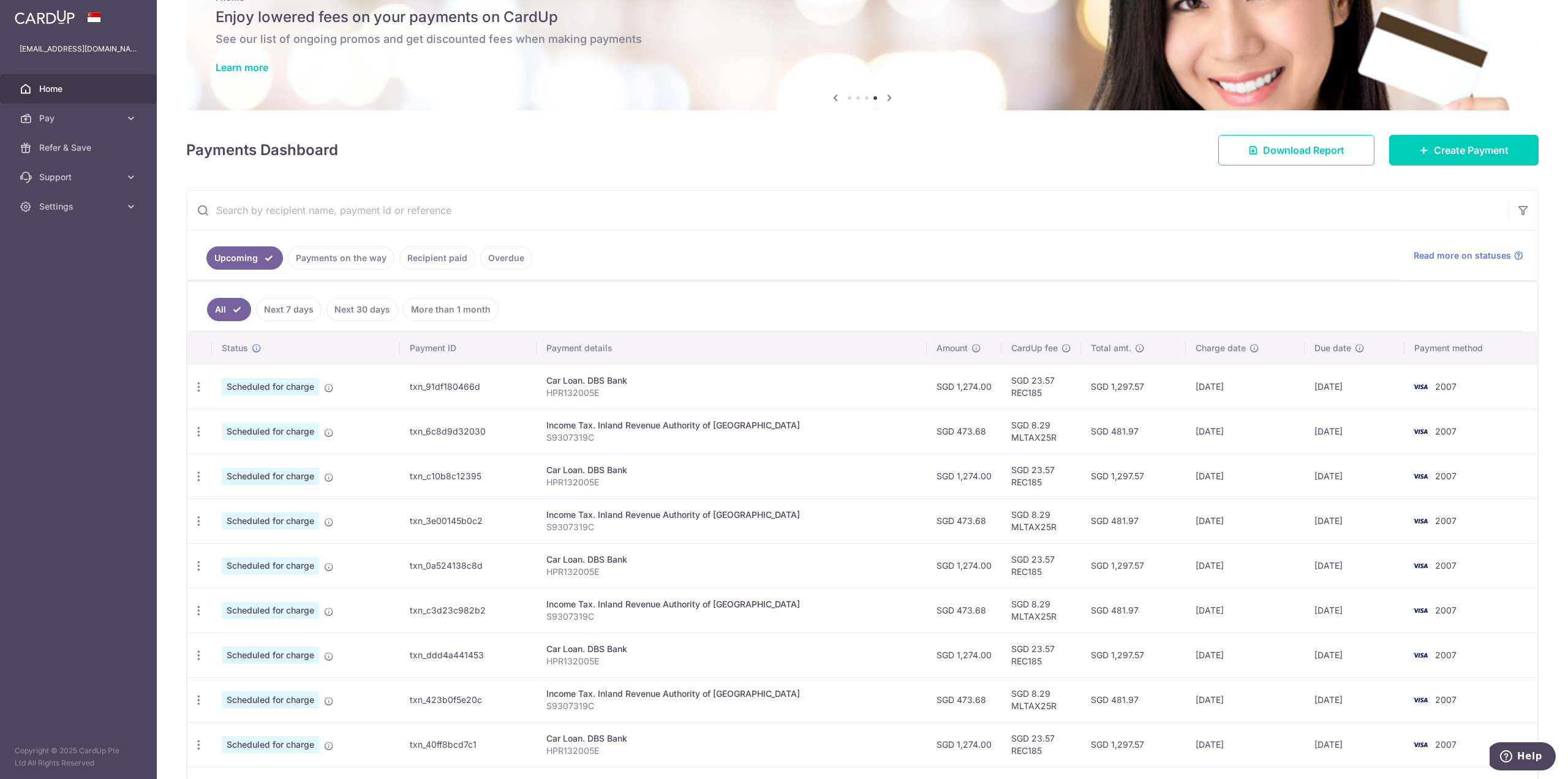
scroll to position [163, 0]
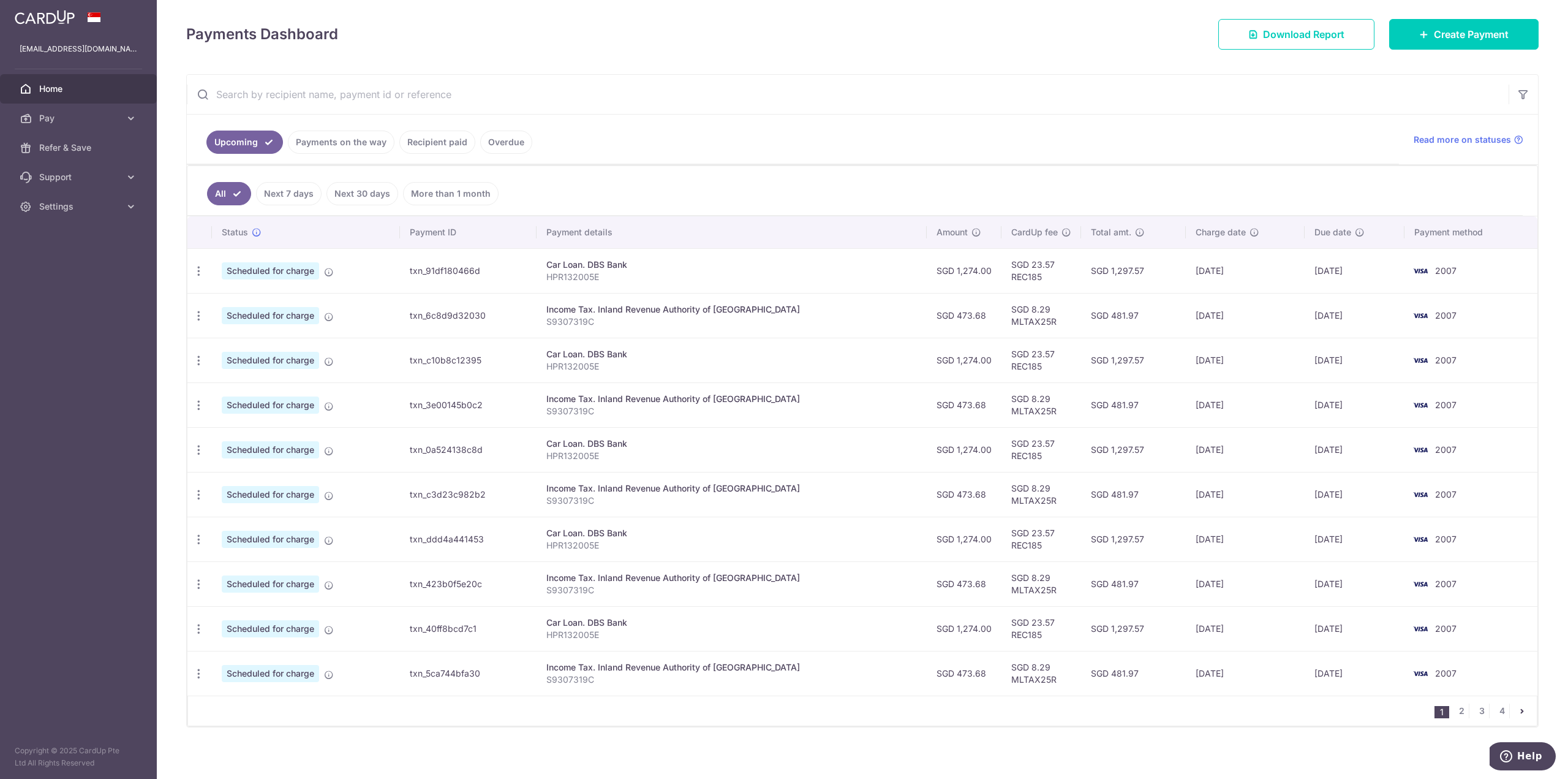
drag, startPoint x: 940, startPoint y: 489, endPoint x: 962, endPoint y: 489, distance: 22.0
click at [962, 489] on td "SGD 473.68" at bounding box center [964, 494] width 75 height 45
drag, startPoint x: 967, startPoint y: 448, endPoint x: 908, endPoint y: 448, distance: 59.0
click at [926, 448] on td "SGD 1,274.00" at bounding box center [964, 449] width 75 height 45
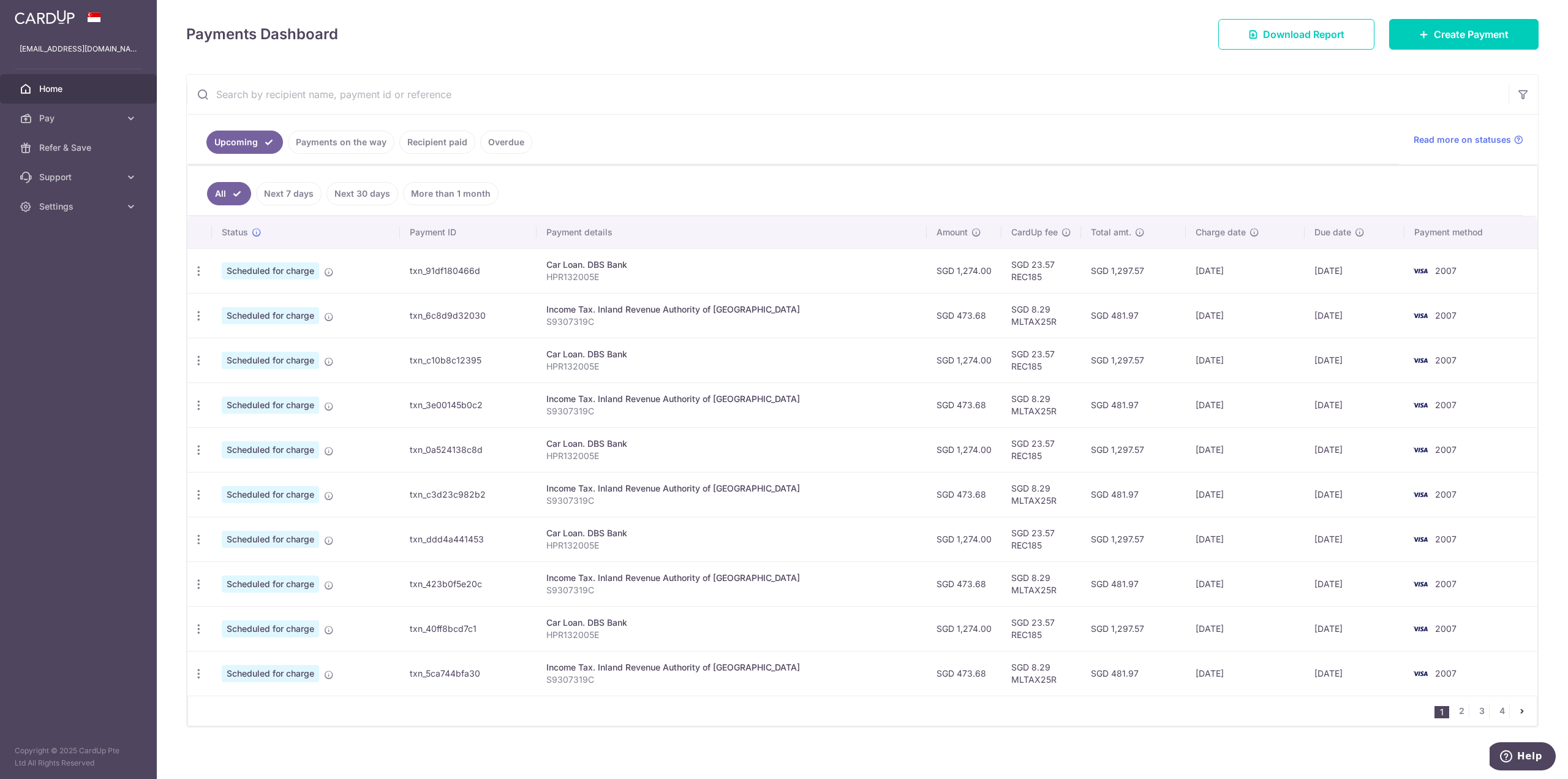
click at [926, 448] on td "SGD 1,274.00" at bounding box center [964, 449] width 75 height 45
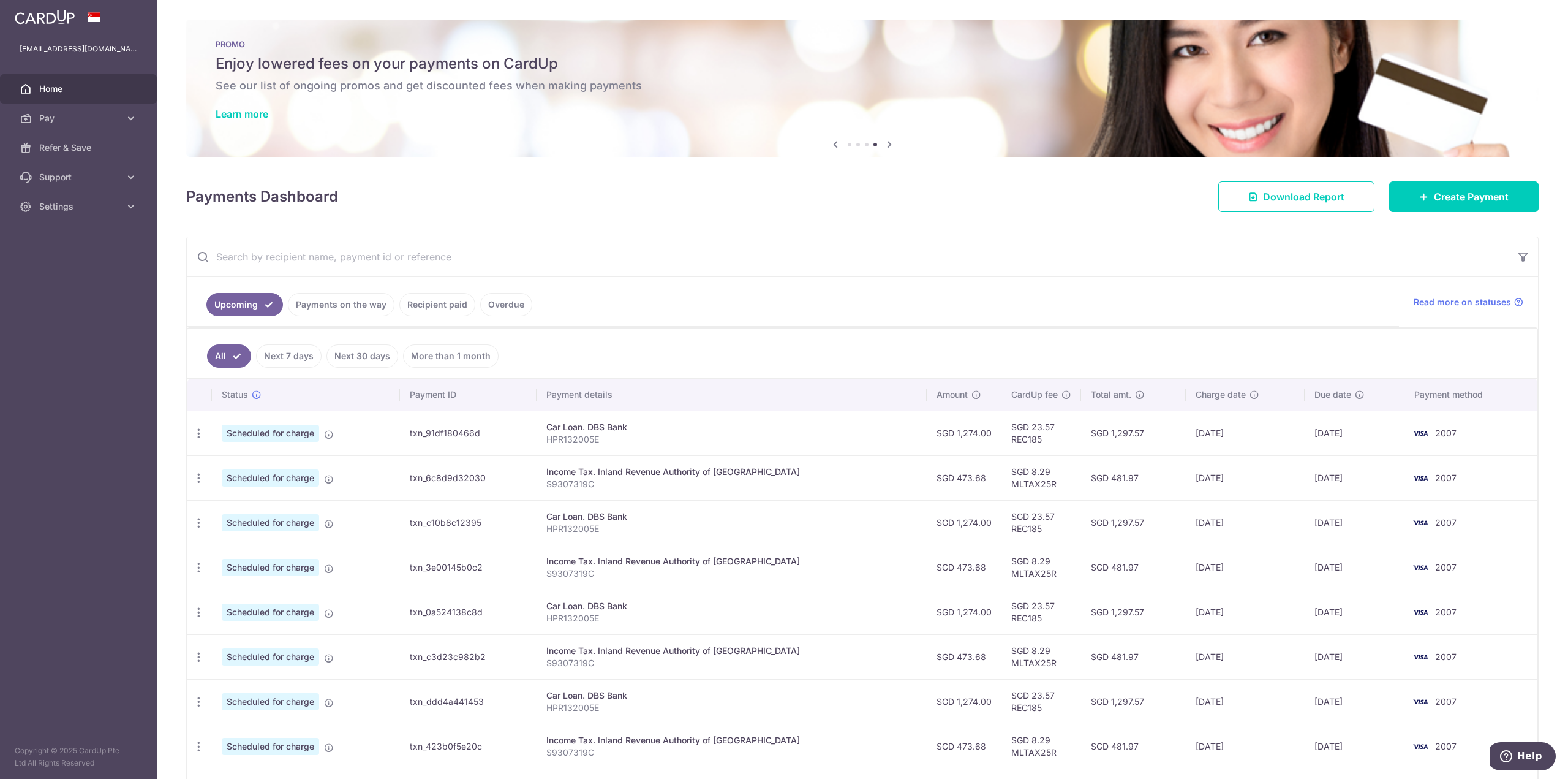
drag, startPoint x: 1063, startPoint y: 523, endPoint x: 1130, endPoint y: 519, distance: 67.1
click at [1130, 519] on td "SGD 1,297.57" at bounding box center [1133, 522] width 104 height 45
click at [1106, 519] on td "SGD 1,297.57" at bounding box center [1133, 522] width 104 height 45
click at [516, 301] on link "Overdue" at bounding box center [505, 304] width 52 height 23
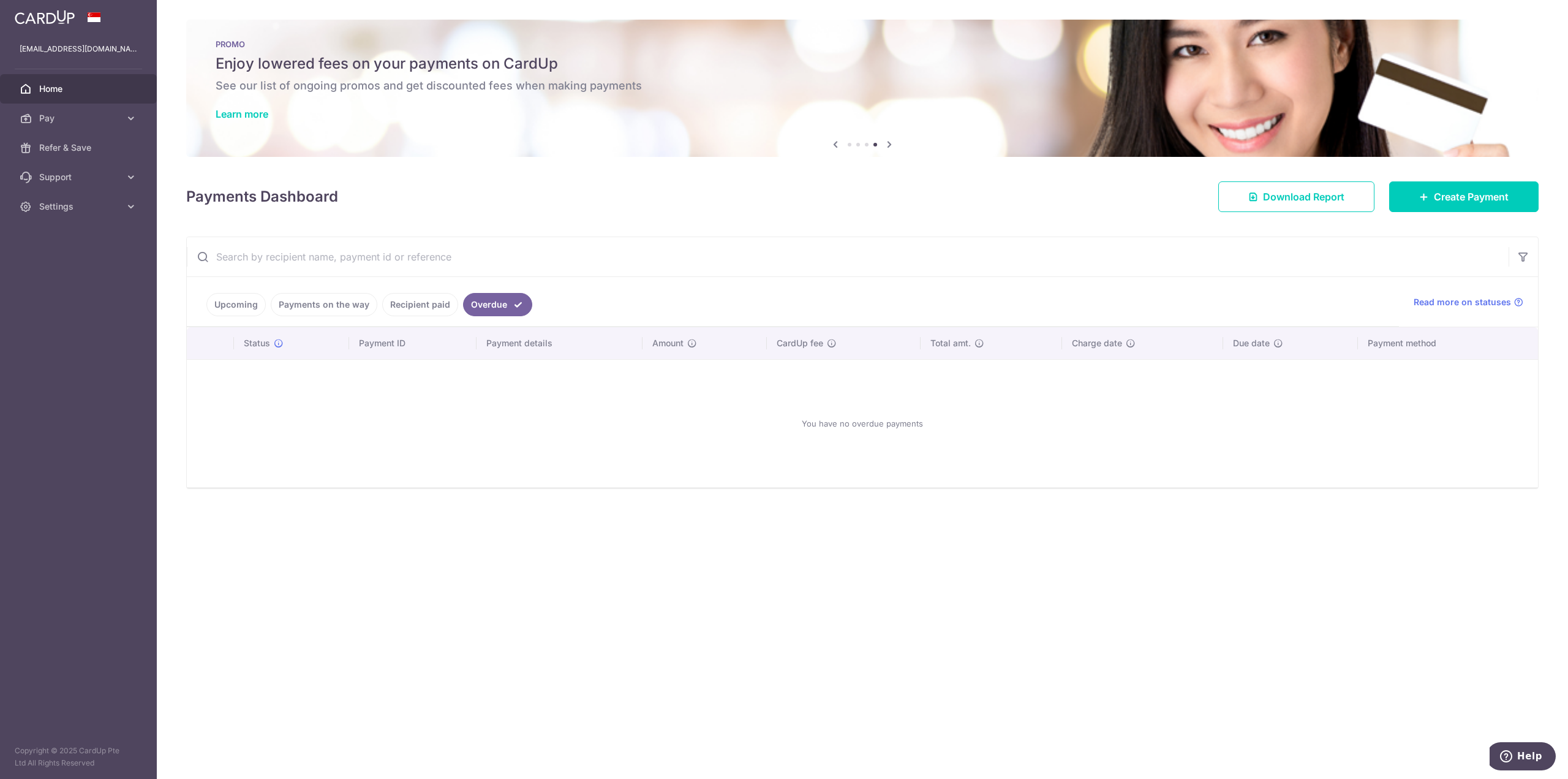
click at [427, 297] on link "Recipient paid" at bounding box center [420, 304] width 76 height 23
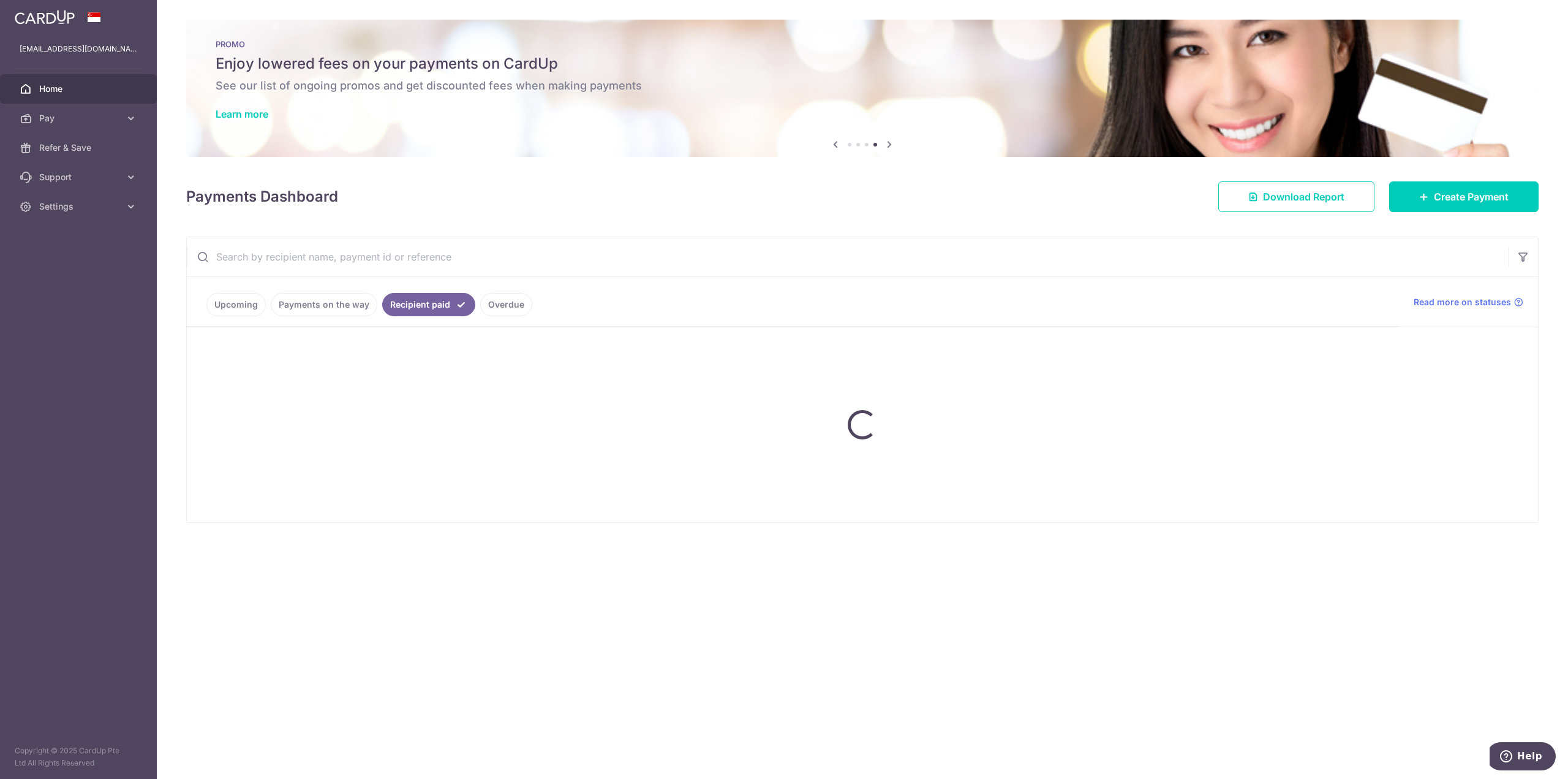
click at [348, 305] on ul "Upcoming Payments on the way Recipient paid Overdue" at bounding box center [793, 302] width 1212 height 50
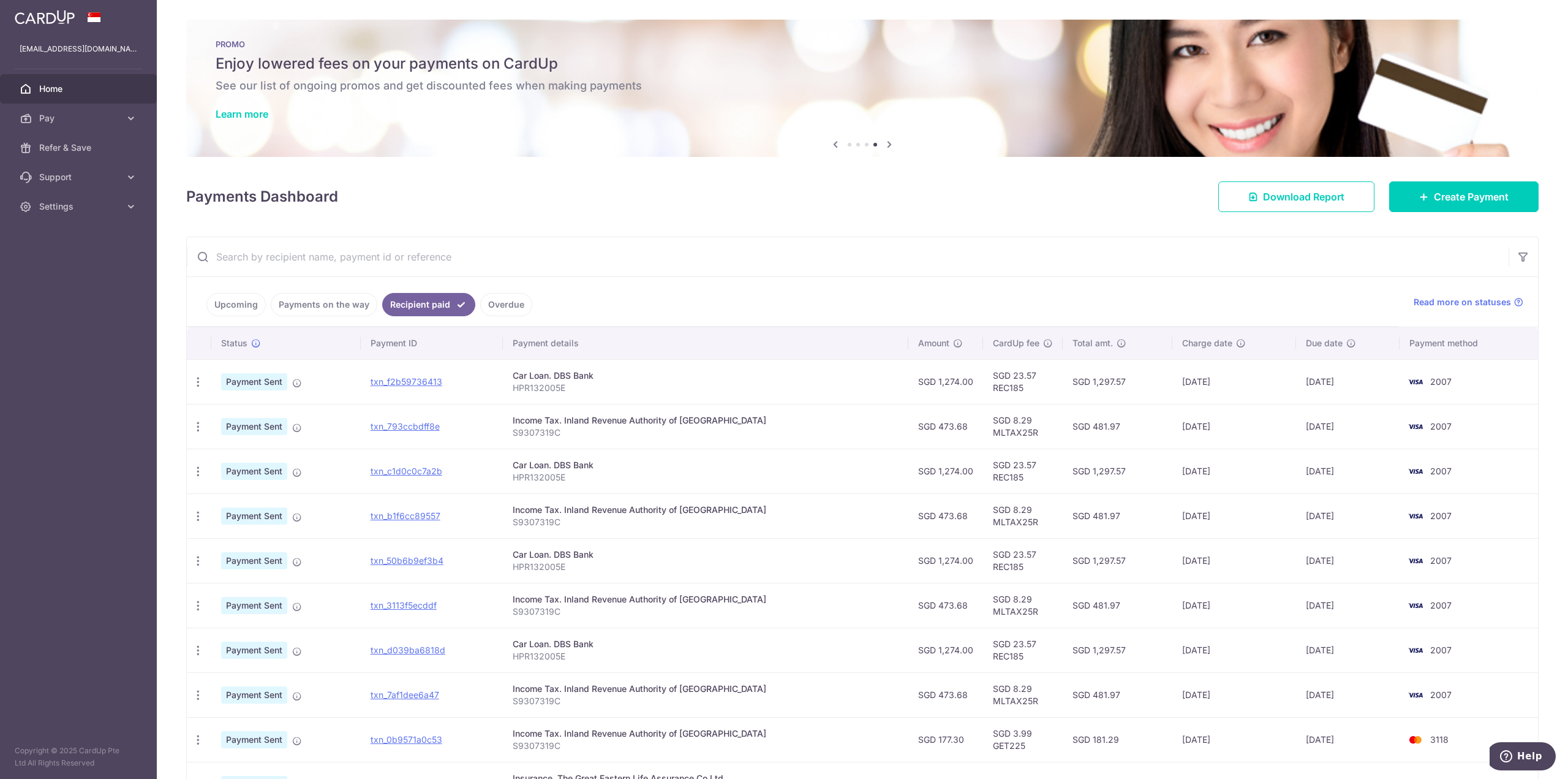
click at [237, 304] on link "Upcoming" at bounding box center [236, 304] width 59 height 23
